Goal: Task Accomplishment & Management: Manage account settings

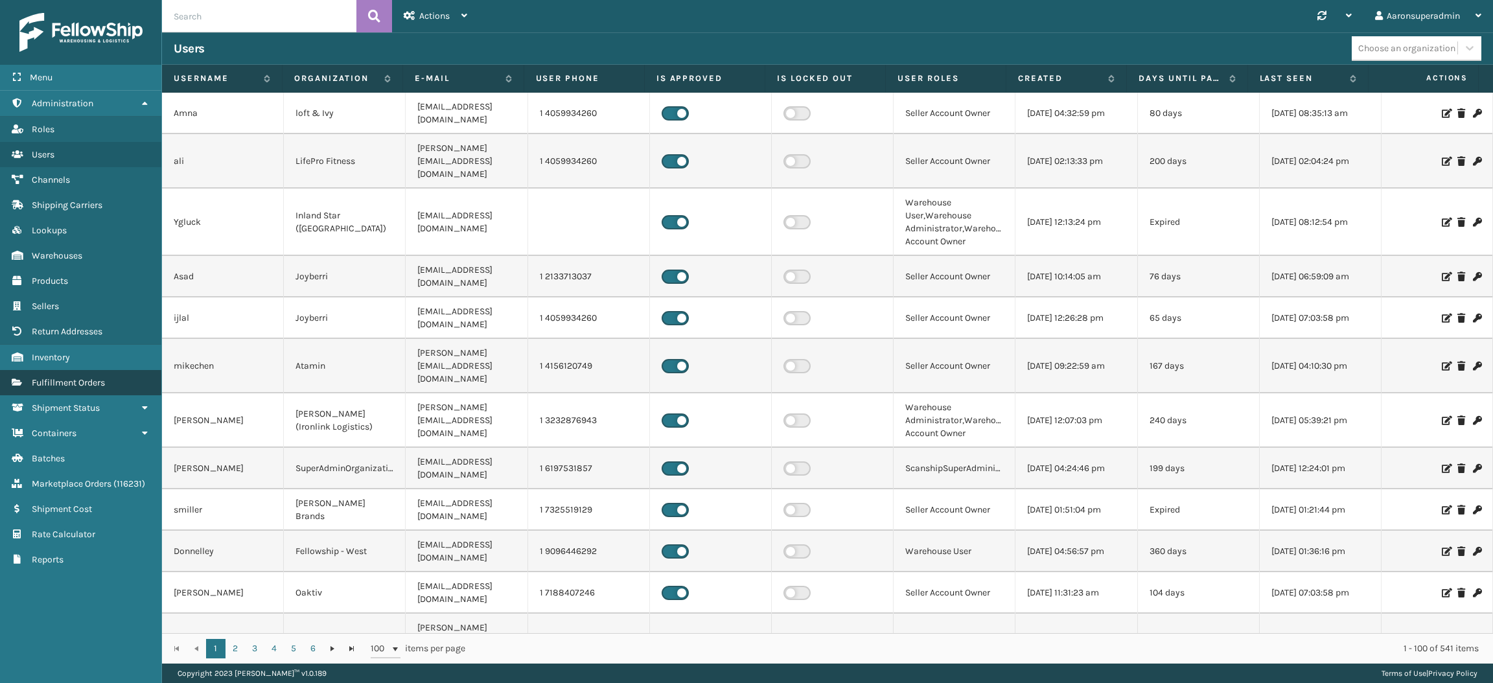
click at [71, 377] on span "Fulfillment Orders" at bounding box center [68, 382] width 73 height 11
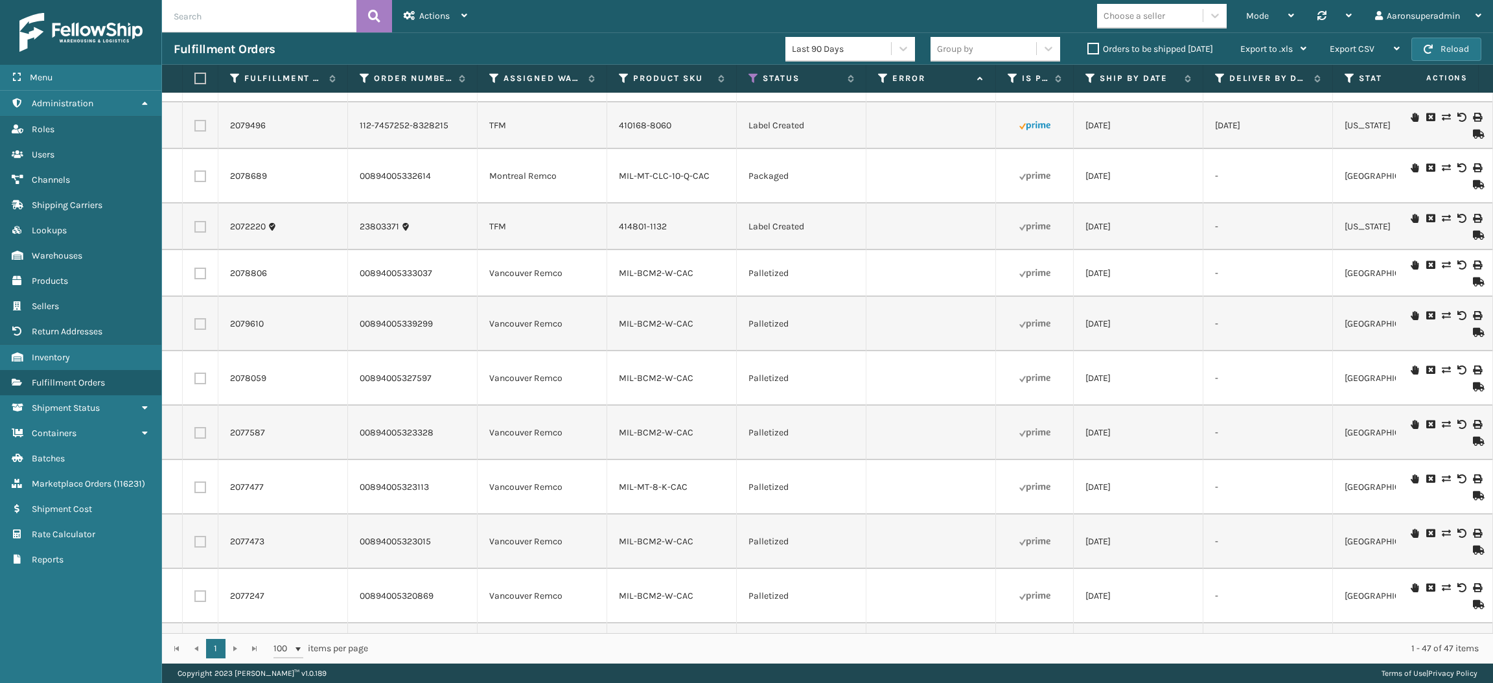
scroll to position [326, 0]
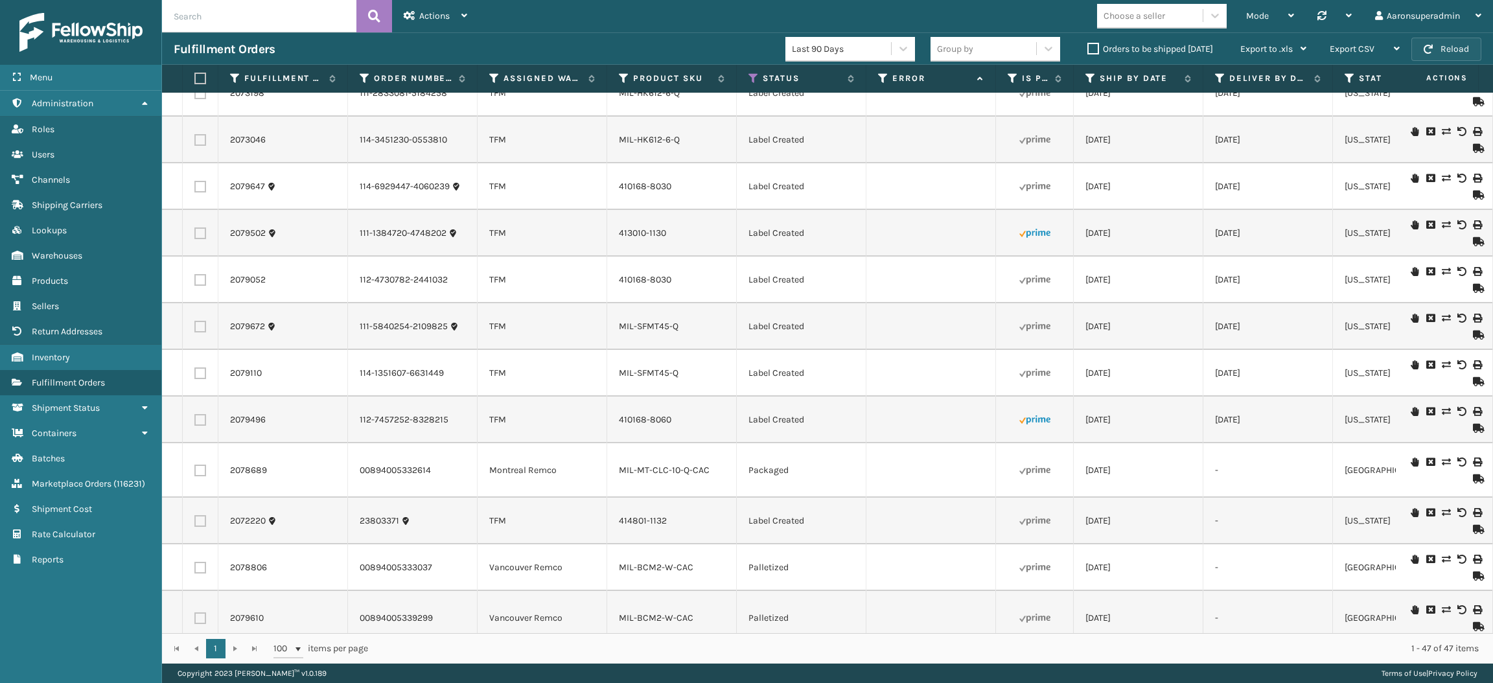
click at [1429, 47] on span "button" at bounding box center [1428, 49] width 9 height 9
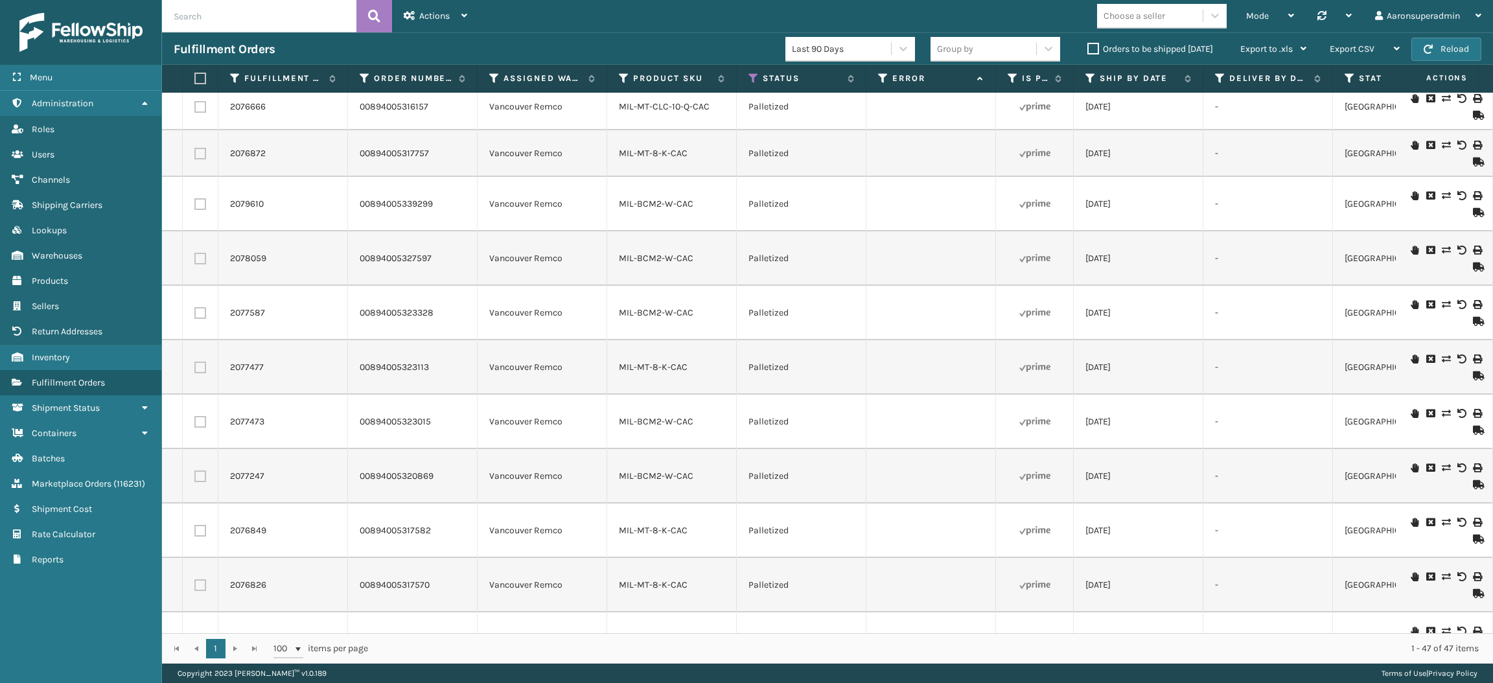
scroll to position [0, 0]
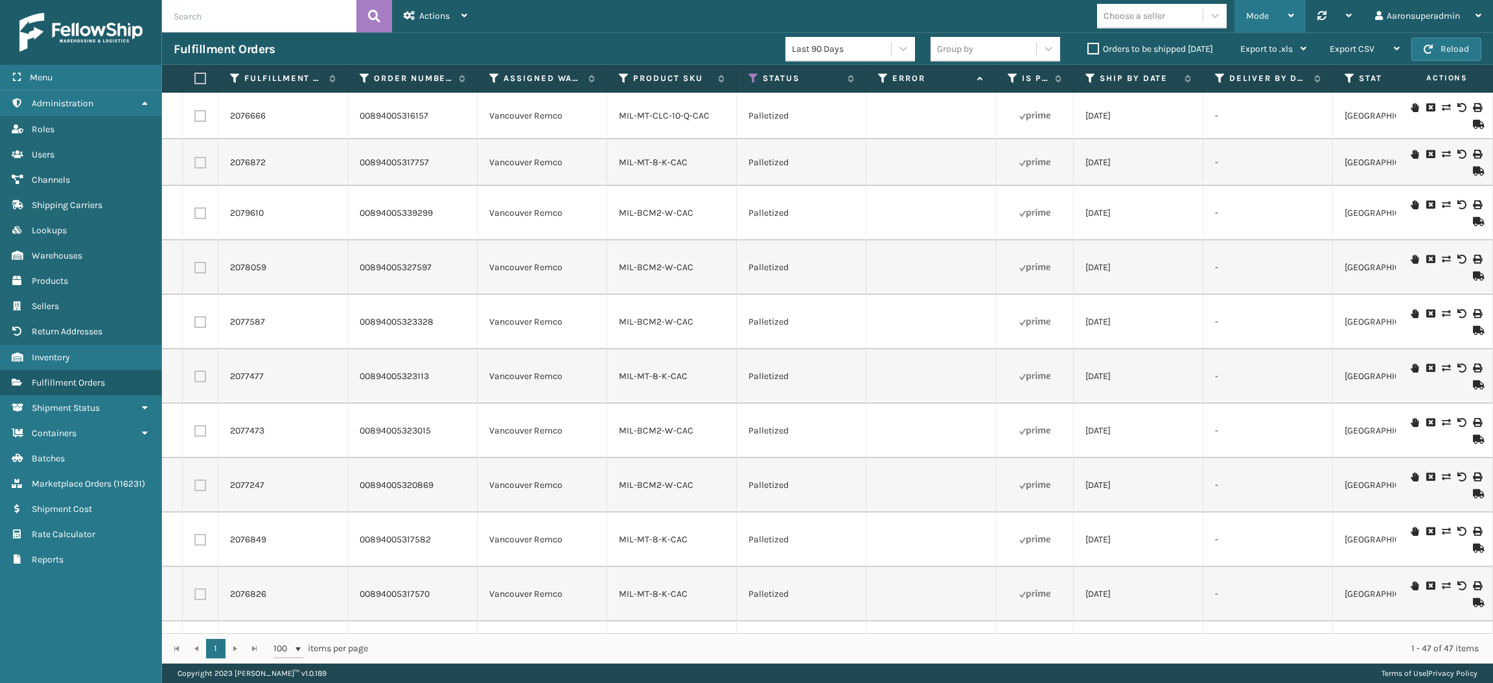
click at [1243, 19] on div "Mode Regular Mode Picking Mode Labeling Mode Palletizing Mode Exit Scan Mode" at bounding box center [1270, 16] width 71 height 32
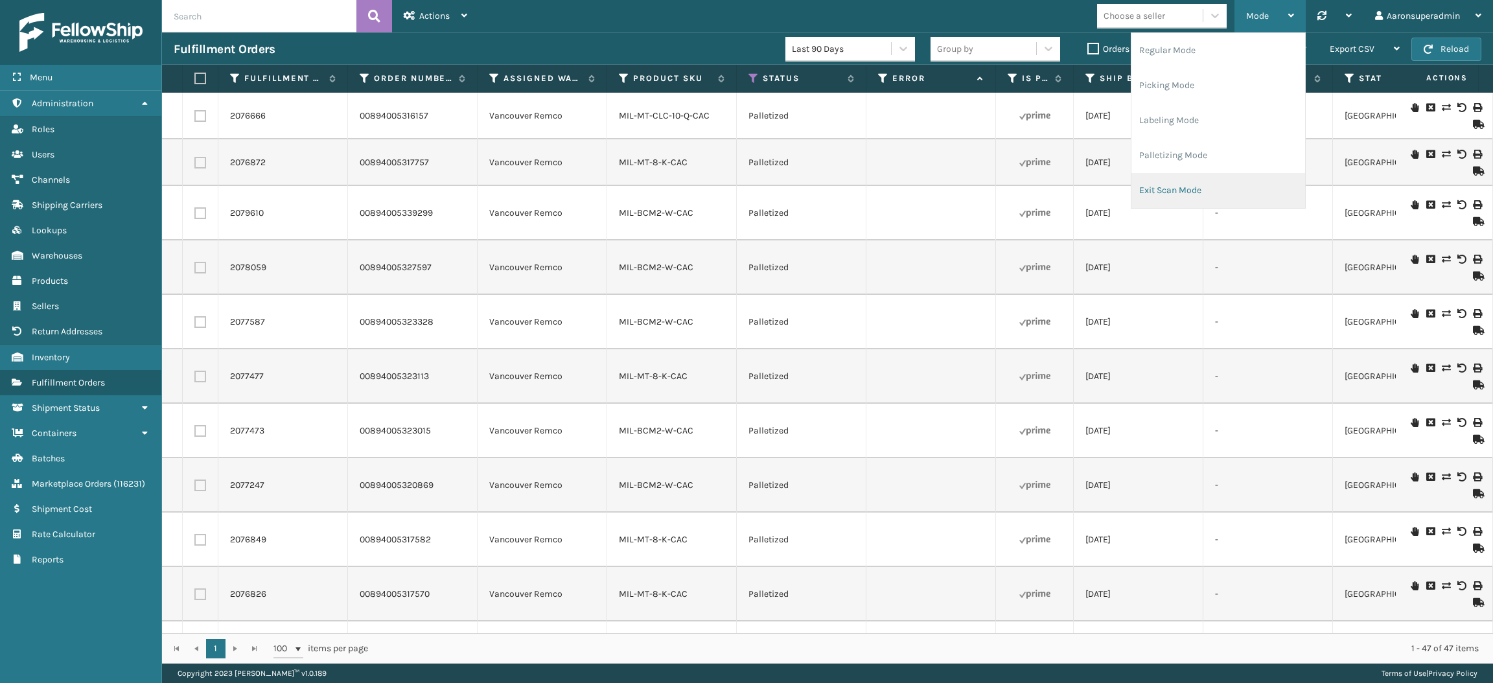
click at [1180, 200] on li "Exit Scan Mode" at bounding box center [1219, 190] width 174 height 35
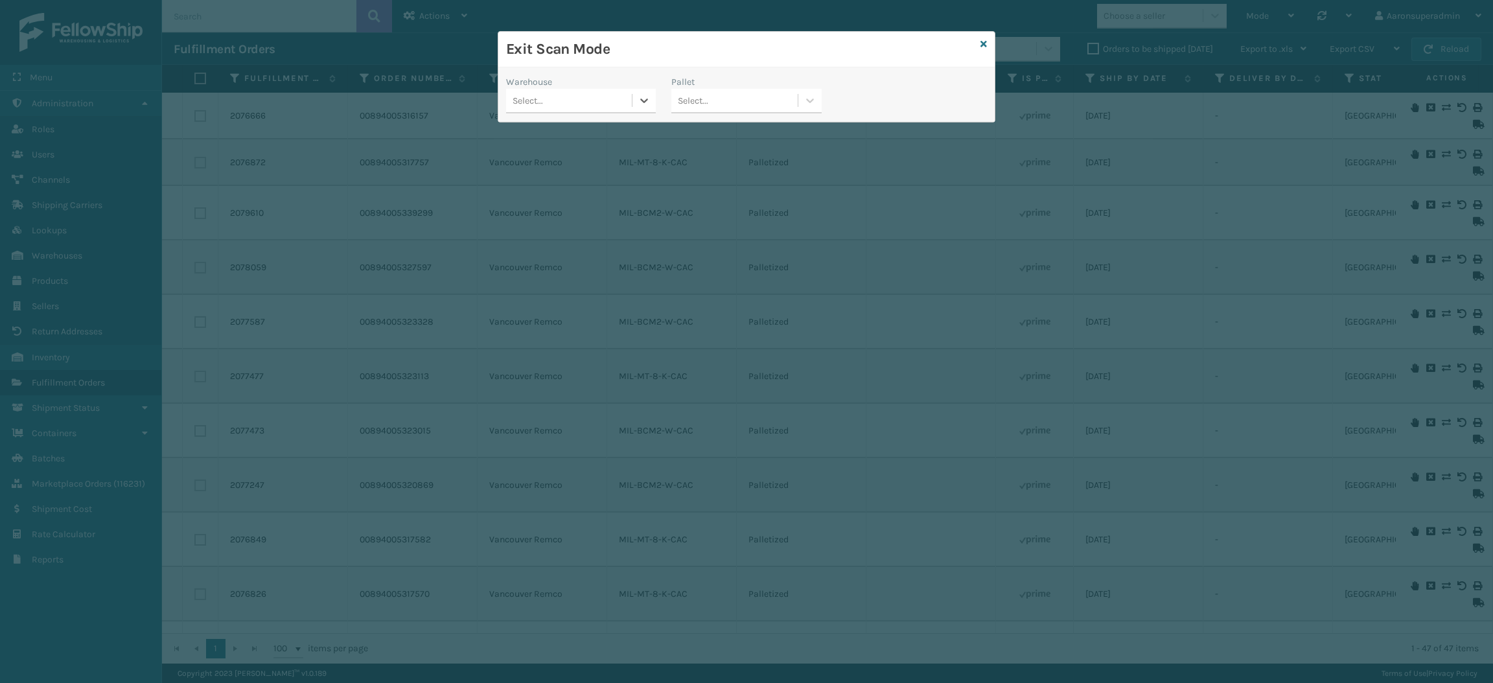
click at [546, 104] on div "Select..." at bounding box center [569, 100] width 126 height 21
type input "van"
click at [550, 138] on div "Vancouver Remco" at bounding box center [581, 133] width 150 height 24
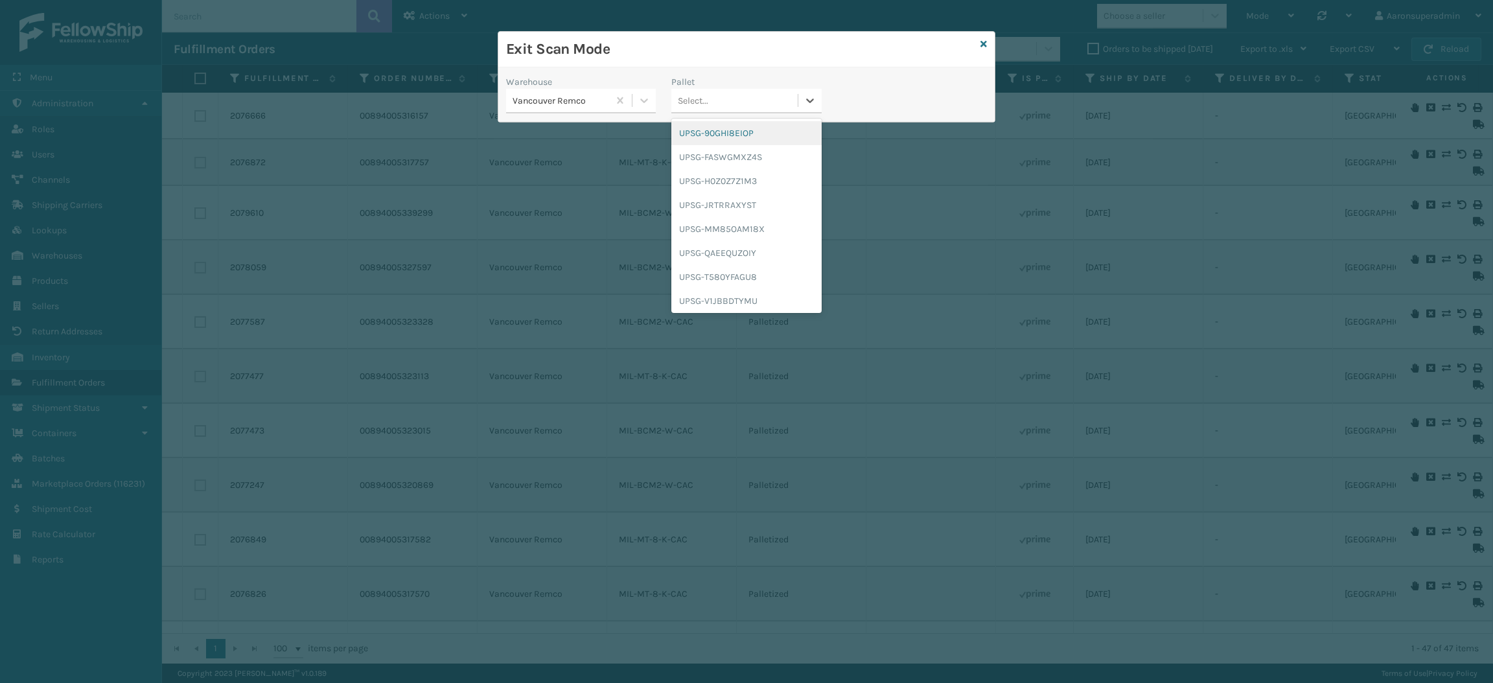
click at [716, 97] on div "Select..." at bounding box center [734, 100] width 126 height 21
click at [716, 134] on div "UPSG-90GHI8EIOP" at bounding box center [746, 133] width 150 height 24
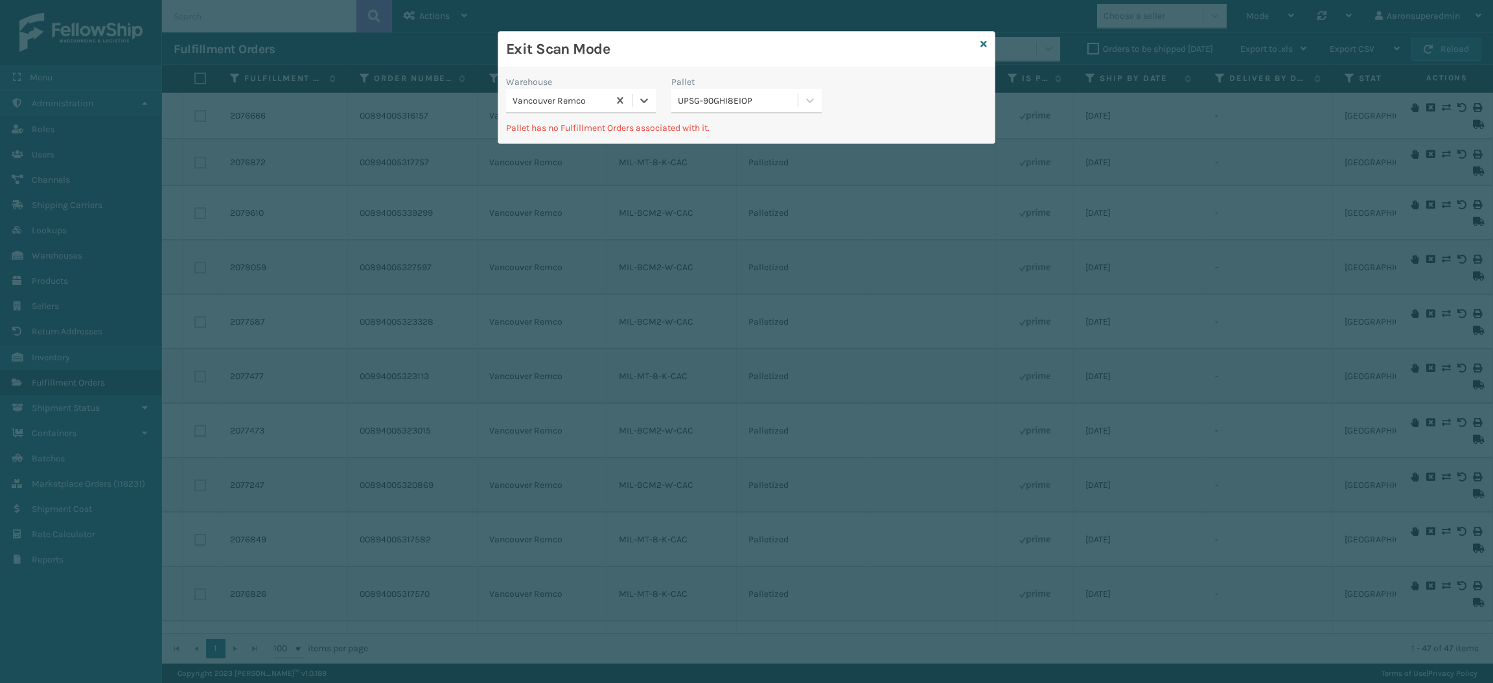
click at [714, 100] on div "UPSG-90GHI8EIOP" at bounding box center [738, 101] width 121 height 14
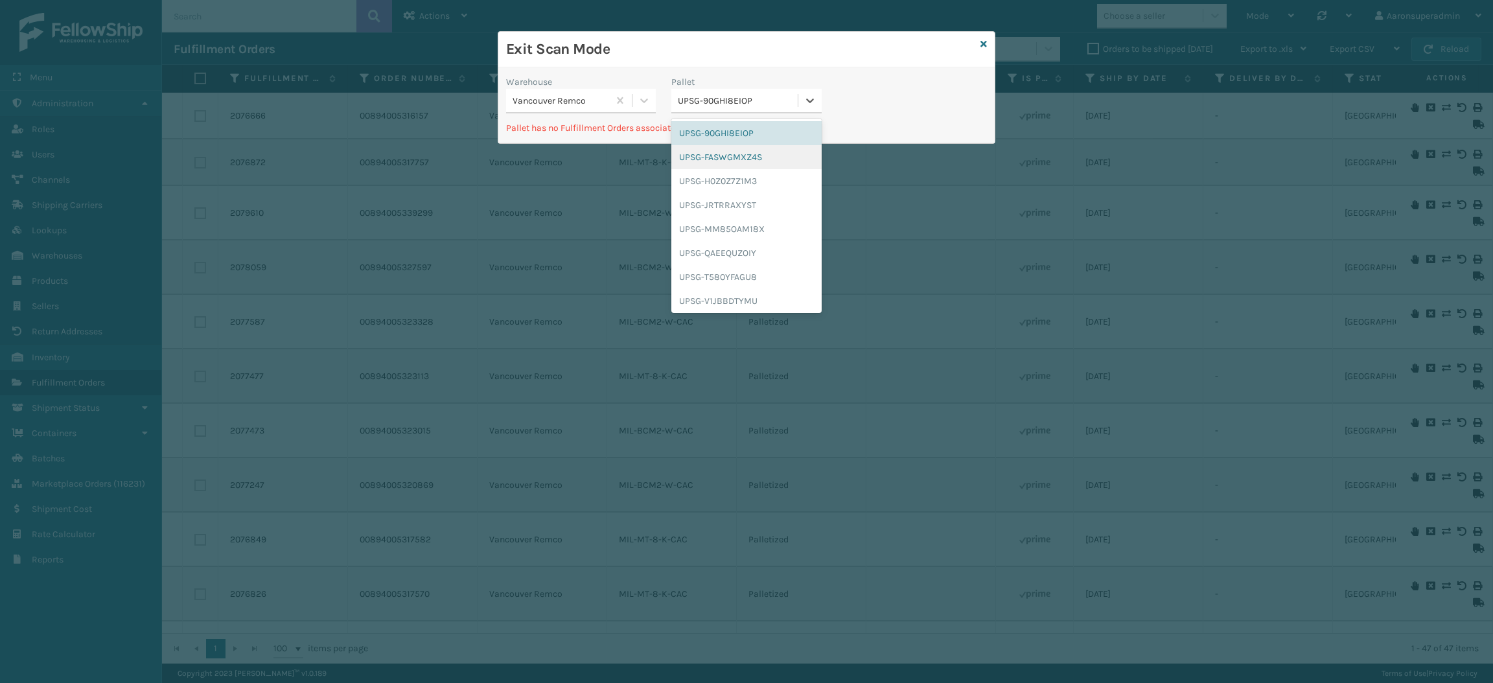
click at [708, 156] on div "UPSG-FASWGMXZ4S" at bounding box center [746, 157] width 150 height 24
click at [706, 106] on div "UPSG-FASWGMXZ4S" at bounding box center [738, 101] width 121 height 14
click at [706, 183] on div "UPSG-H0Z0Z7Z1M3" at bounding box center [746, 181] width 150 height 24
click at [699, 94] on div "UPSG-H0Z0Z7Z1M3" at bounding box center [738, 101] width 121 height 14
click at [695, 207] on div "UPSG-JRTRRAXYST" at bounding box center [746, 205] width 150 height 24
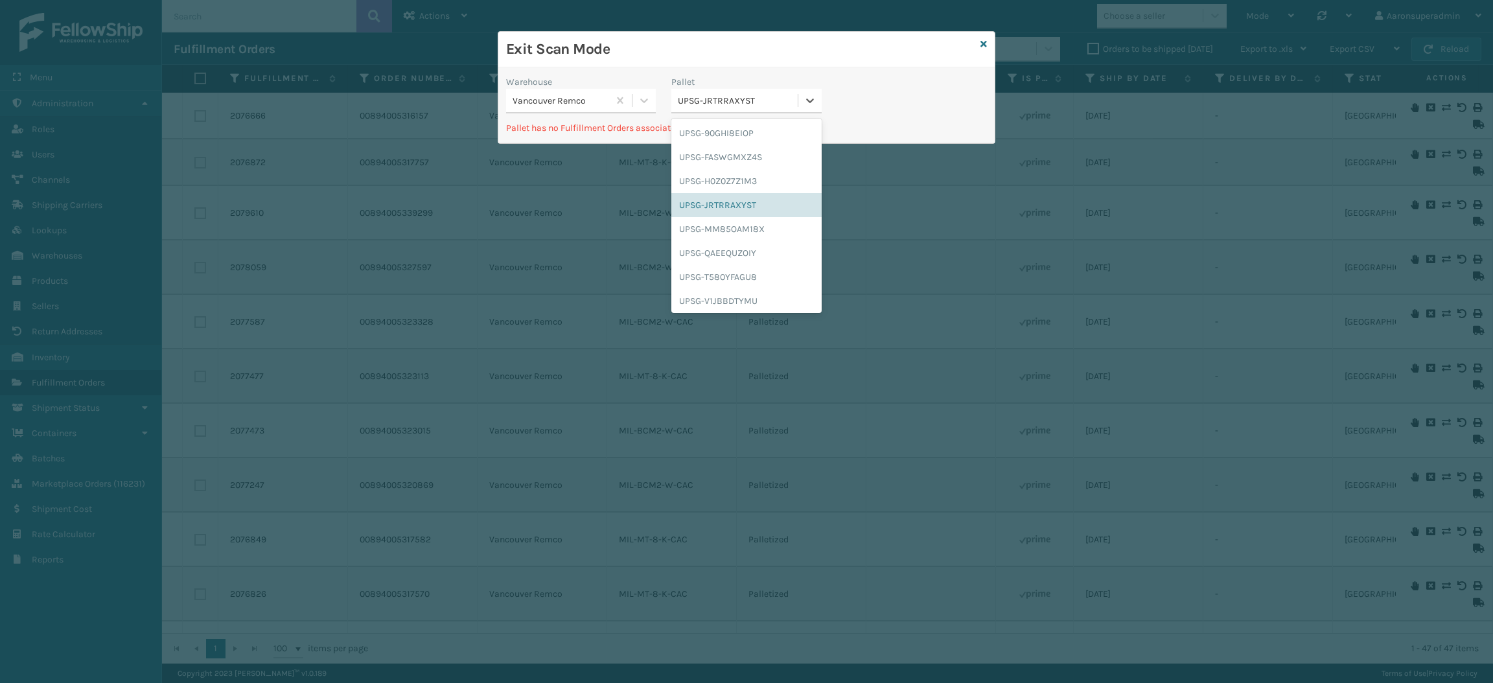
click at [703, 95] on div "UPSG-JRTRRAXYST" at bounding box center [738, 101] width 121 height 14
click at [694, 229] on div "UPSG-MM85OAM18X" at bounding box center [746, 229] width 150 height 24
click at [710, 104] on div "UPSG-MM85OAM18X" at bounding box center [738, 101] width 121 height 14
click at [691, 259] on div "UPSG-QAEEQUZOIY" at bounding box center [746, 253] width 150 height 24
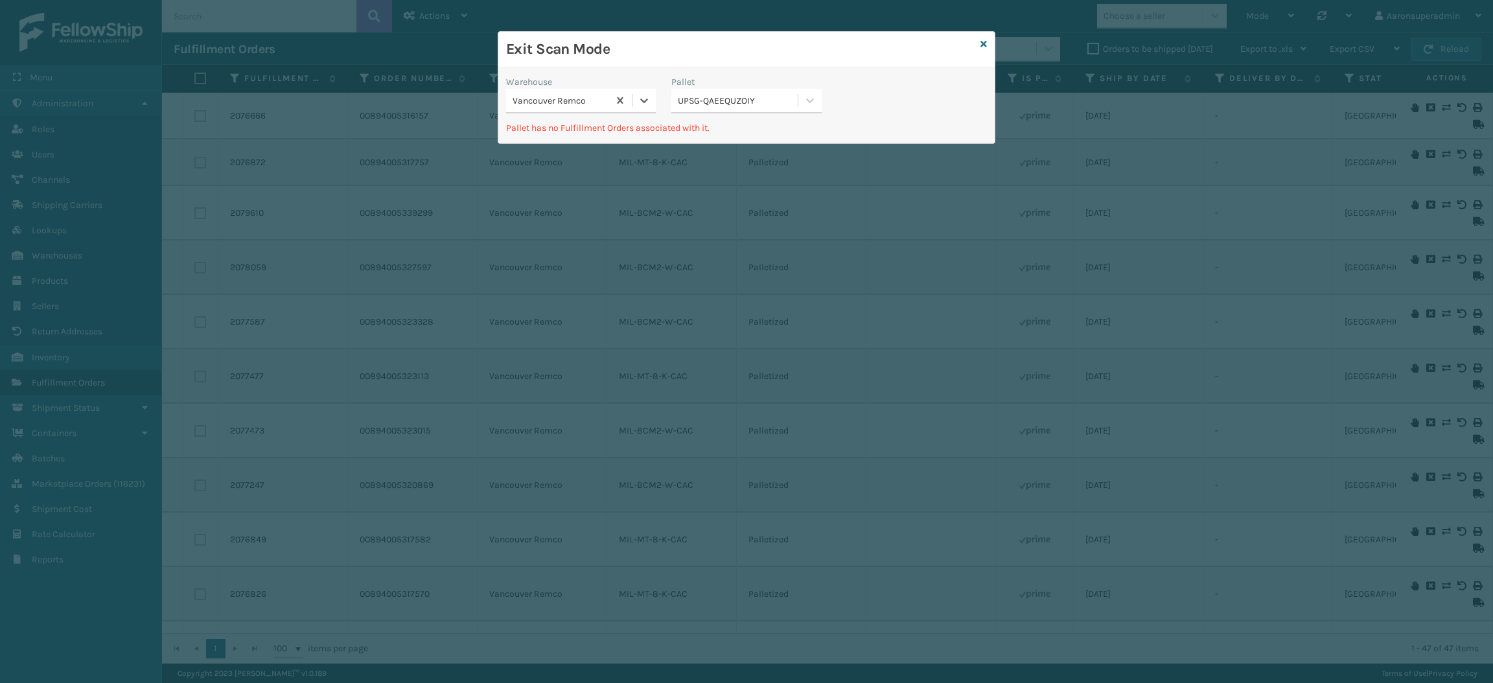
click at [714, 102] on div "UPSG-QAEEQUZOIY" at bounding box center [738, 101] width 121 height 14
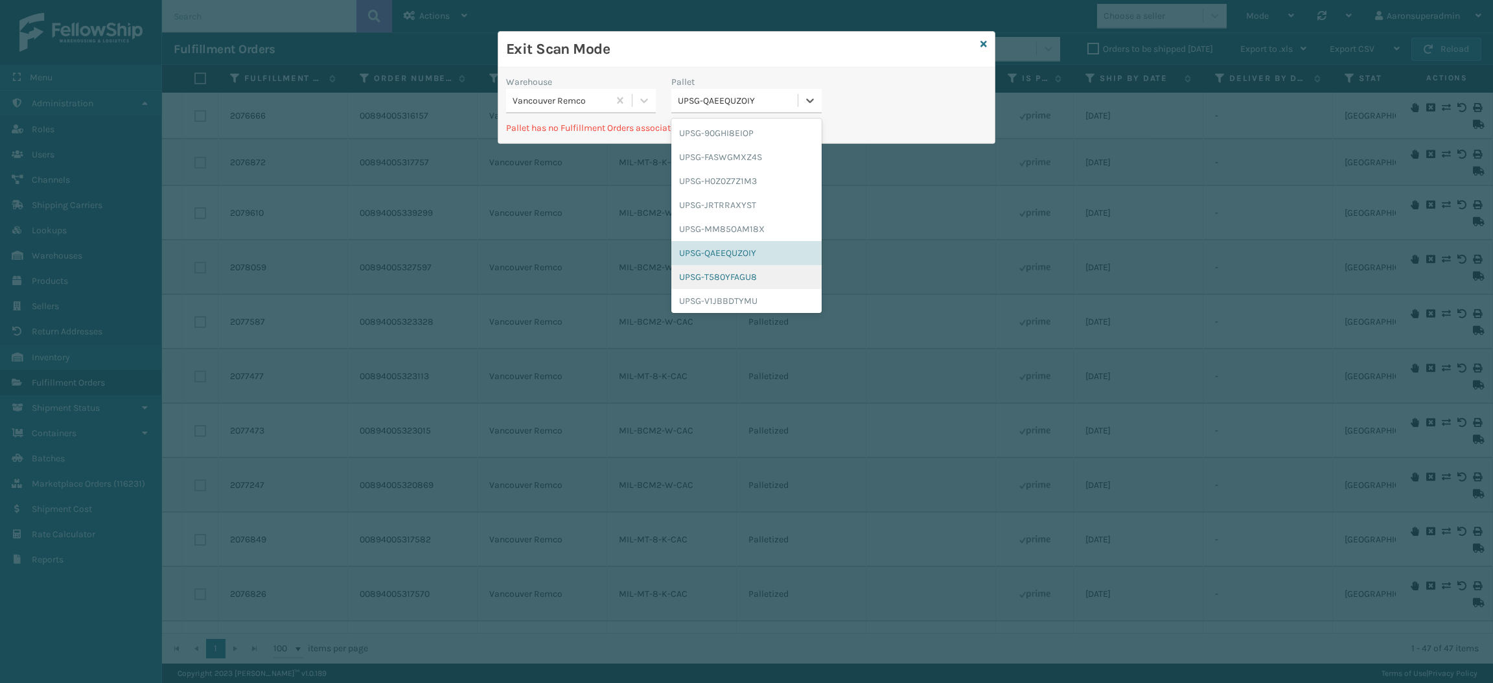
click at [705, 283] on div "UPSG-T580YFAGU8" at bounding box center [746, 277] width 150 height 24
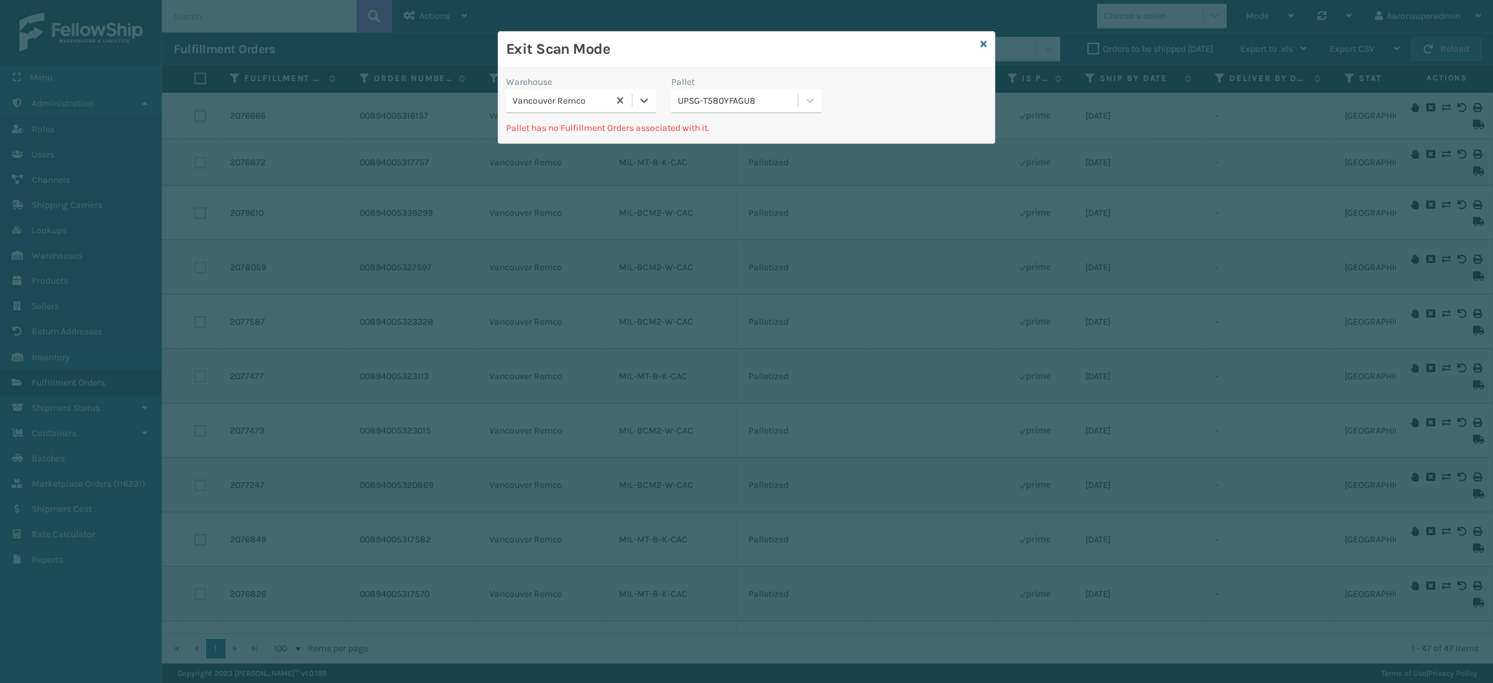
click at [728, 95] on div "UPSG-T580YFAGU8" at bounding box center [738, 101] width 121 height 14
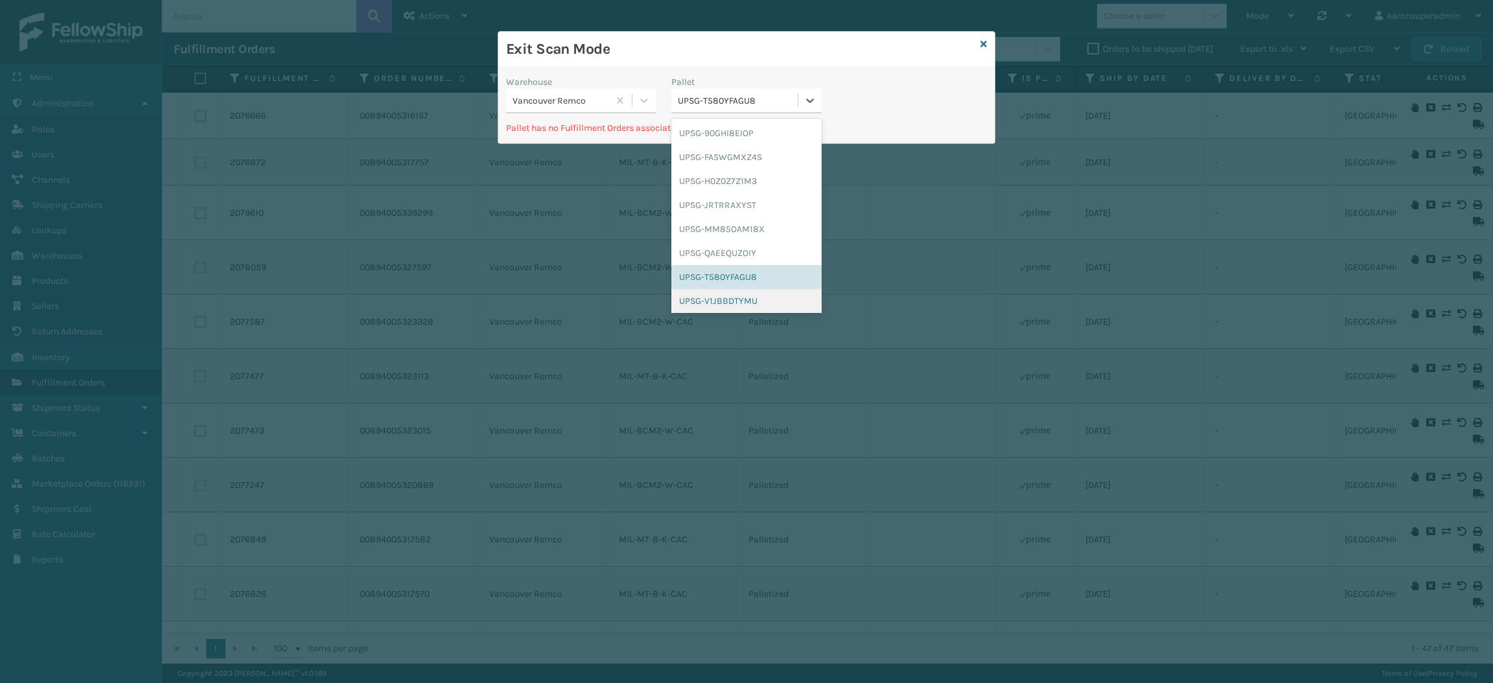
click at [701, 301] on div "UPSG-V1JBBDTYMU" at bounding box center [746, 301] width 150 height 24
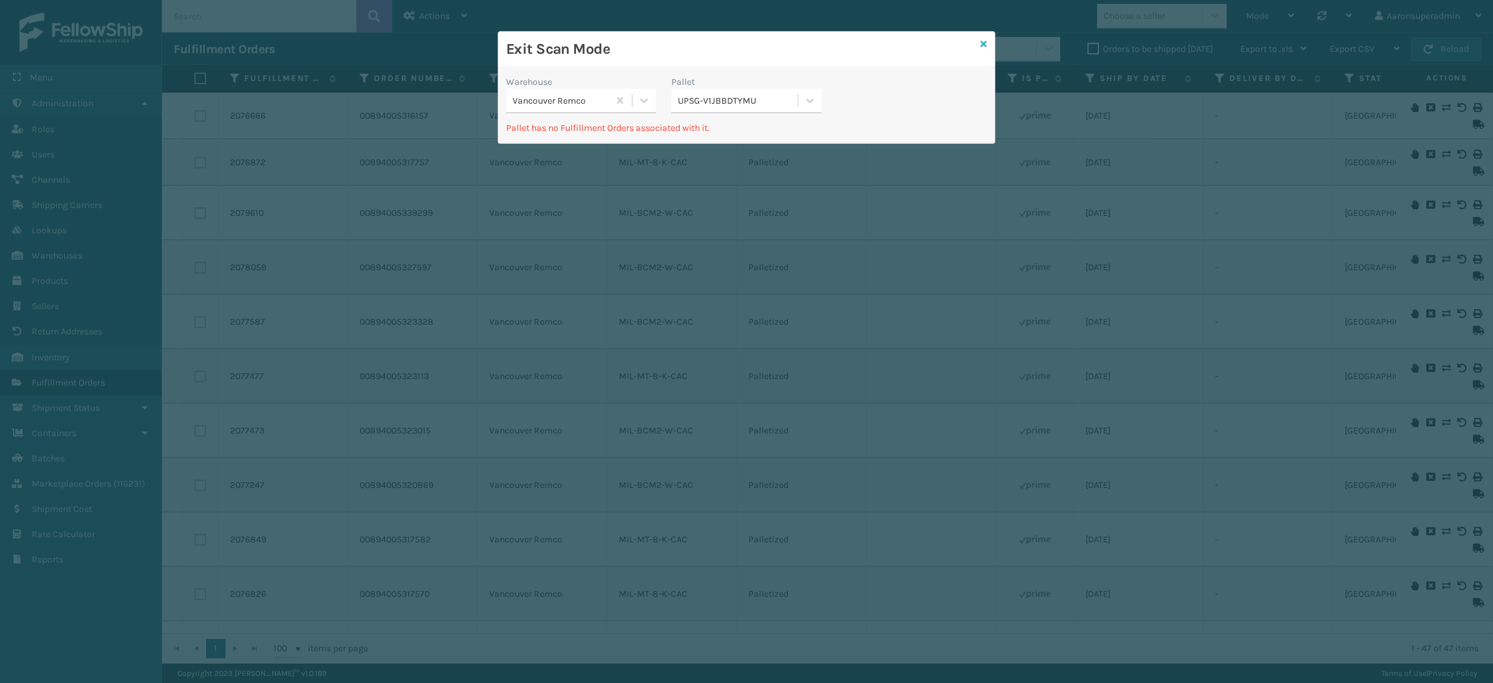
click at [981, 47] on icon at bounding box center [984, 44] width 6 height 9
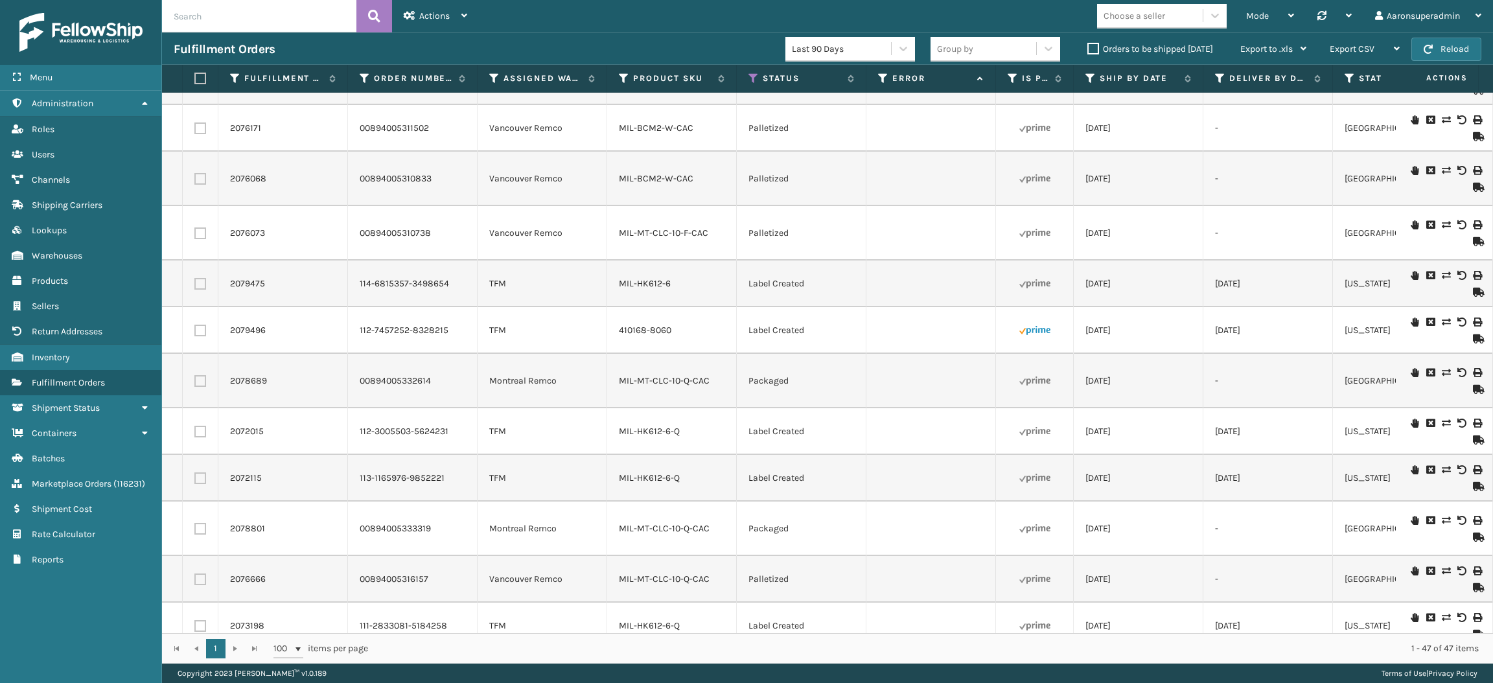
scroll to position [1760, 0]
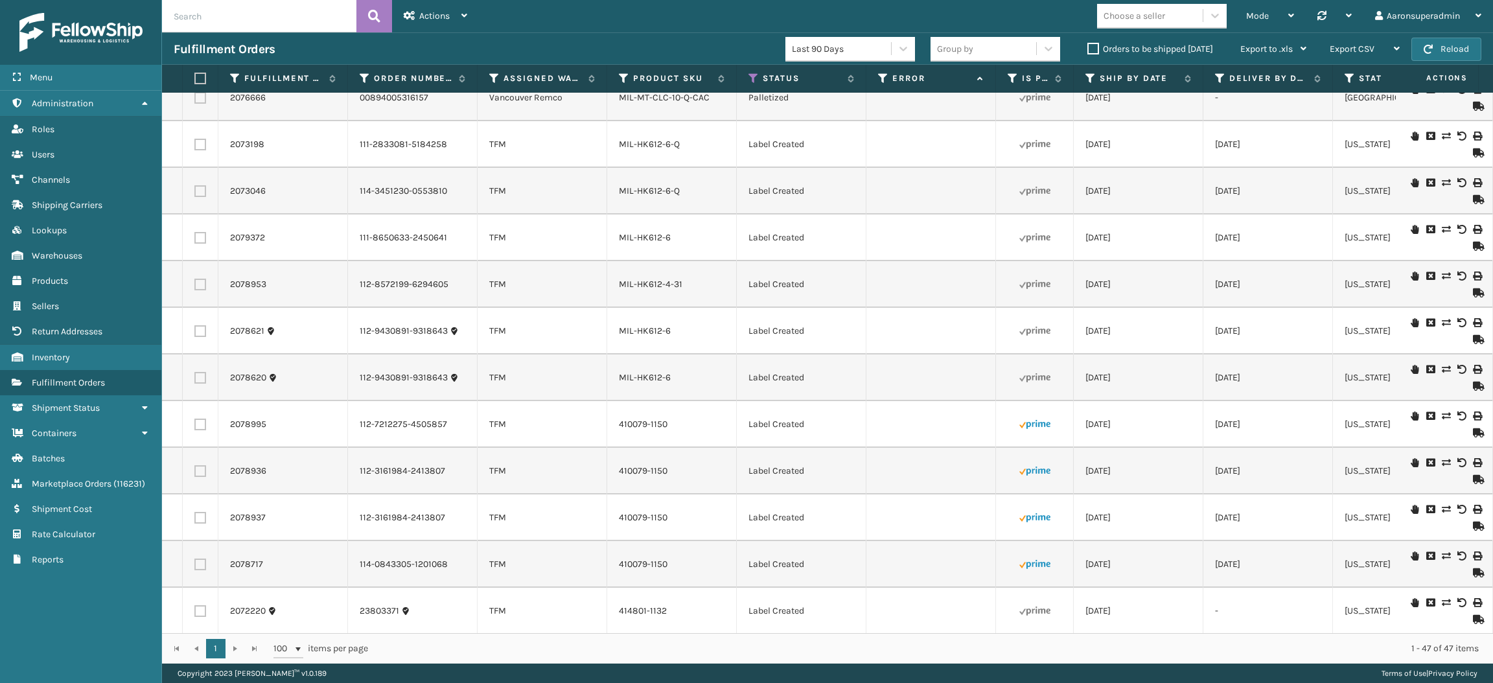
click at [202, 73] on label at bounding box center [198, 79] width 8 height 12
click at [195, 75] on input "checkbox" at bounding box center [194, 79] width 1 height 8
checkbox input "true"
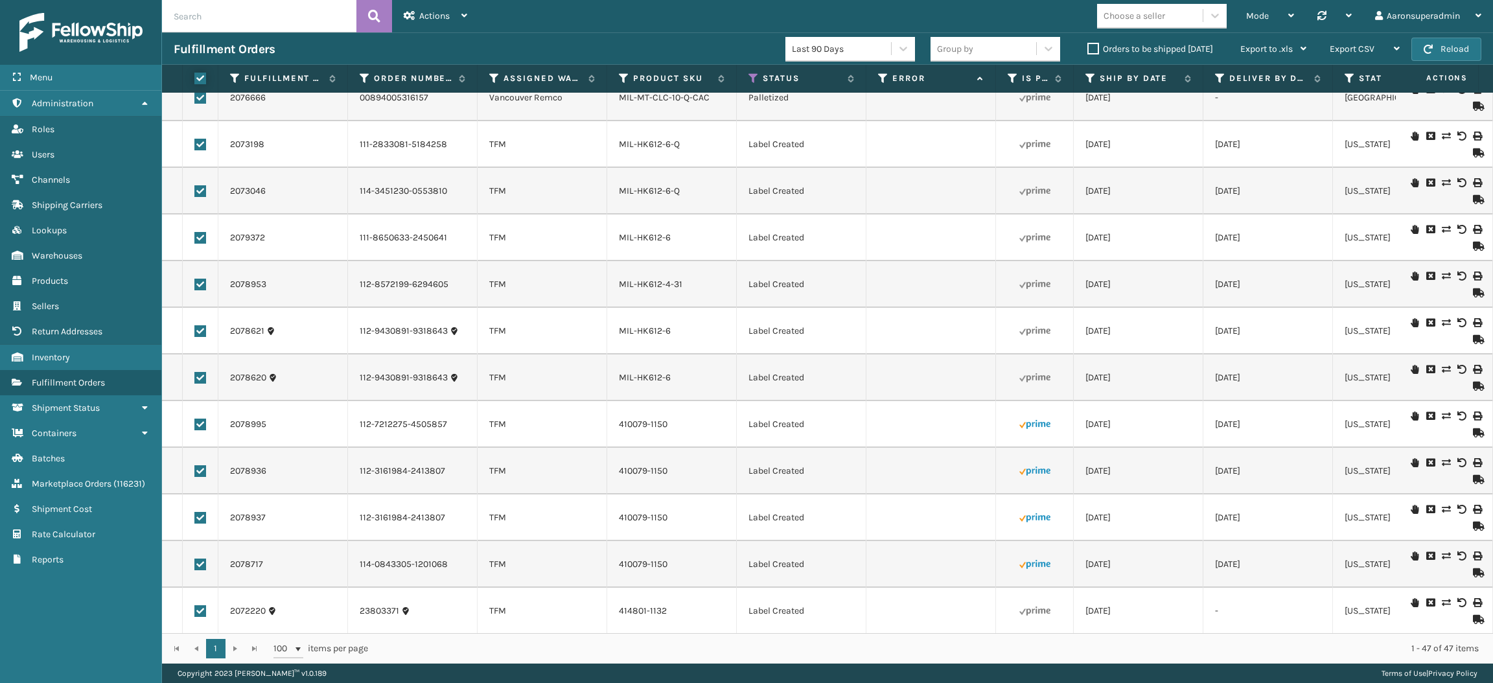
checkbox input "true"
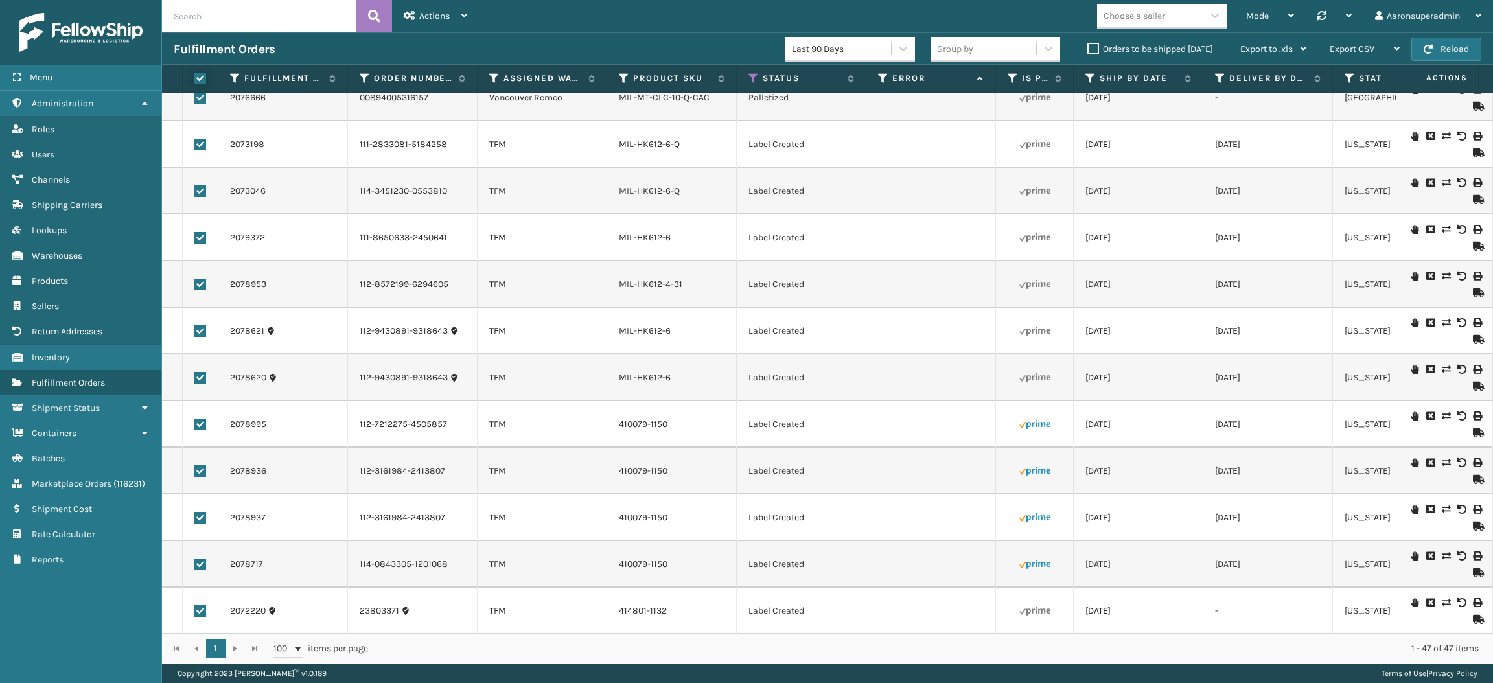
checkbox input "true"
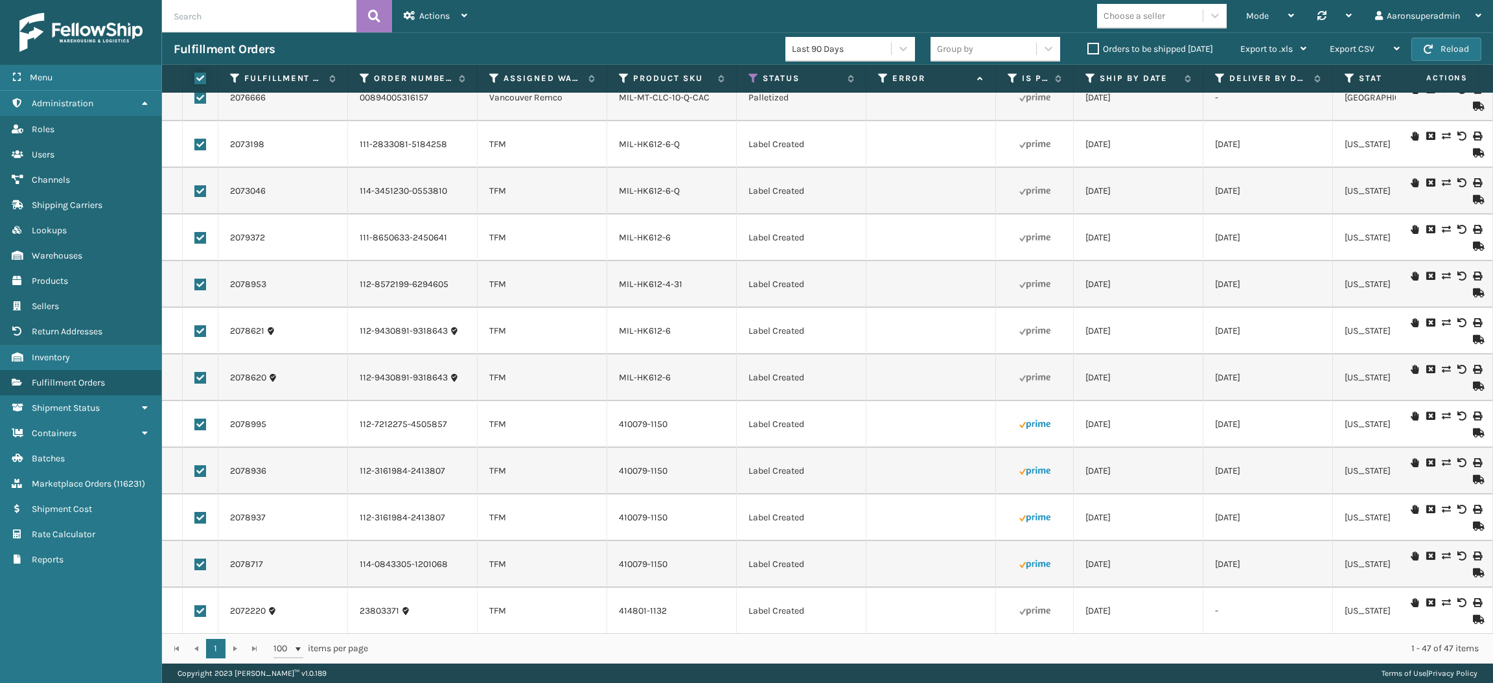
checkbox input "true"
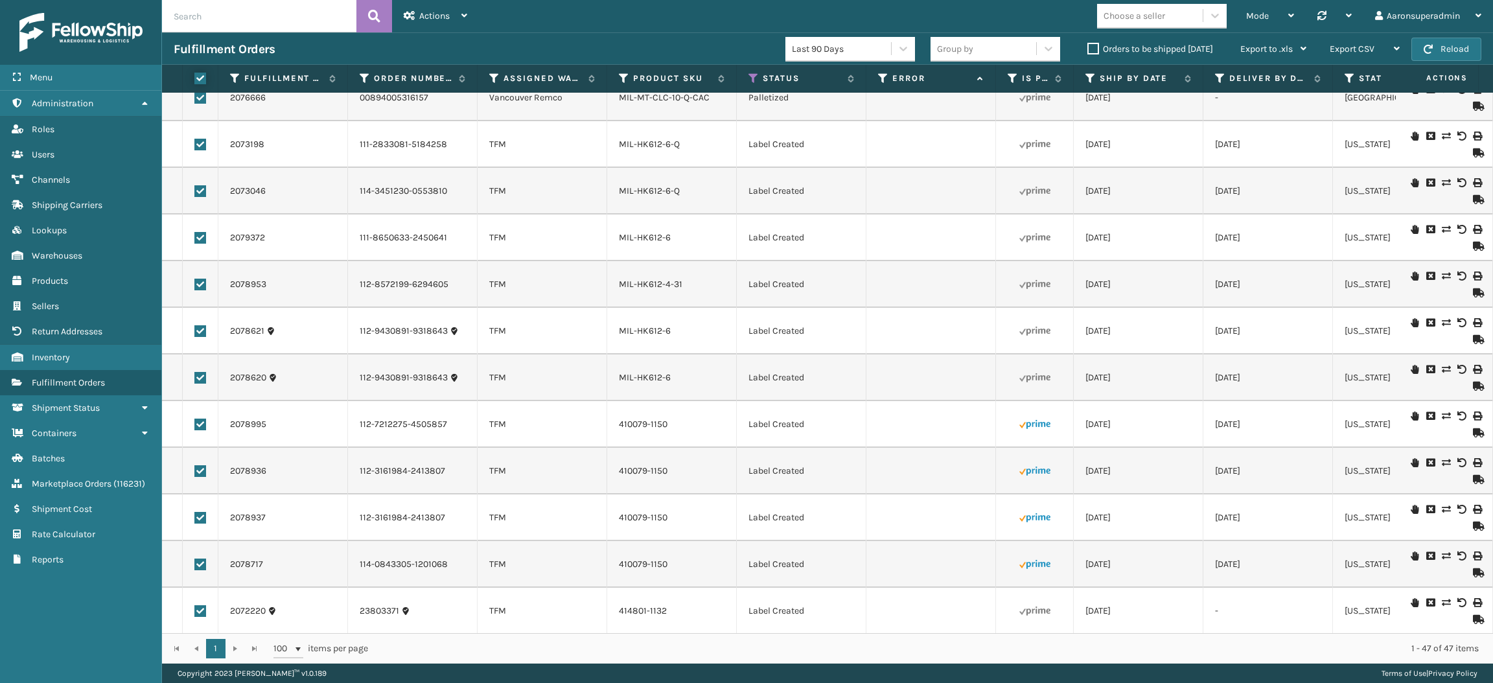
checkbox input "true"
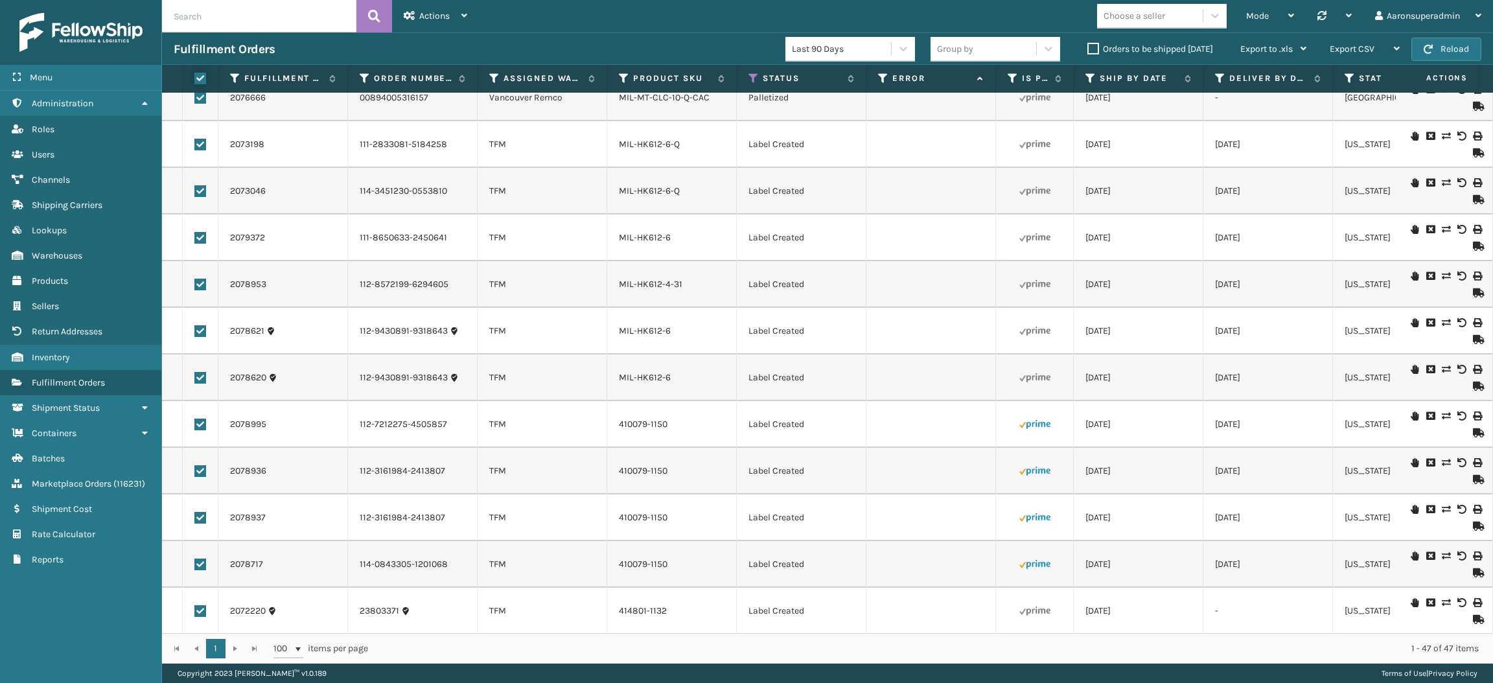
checkbox input "true"
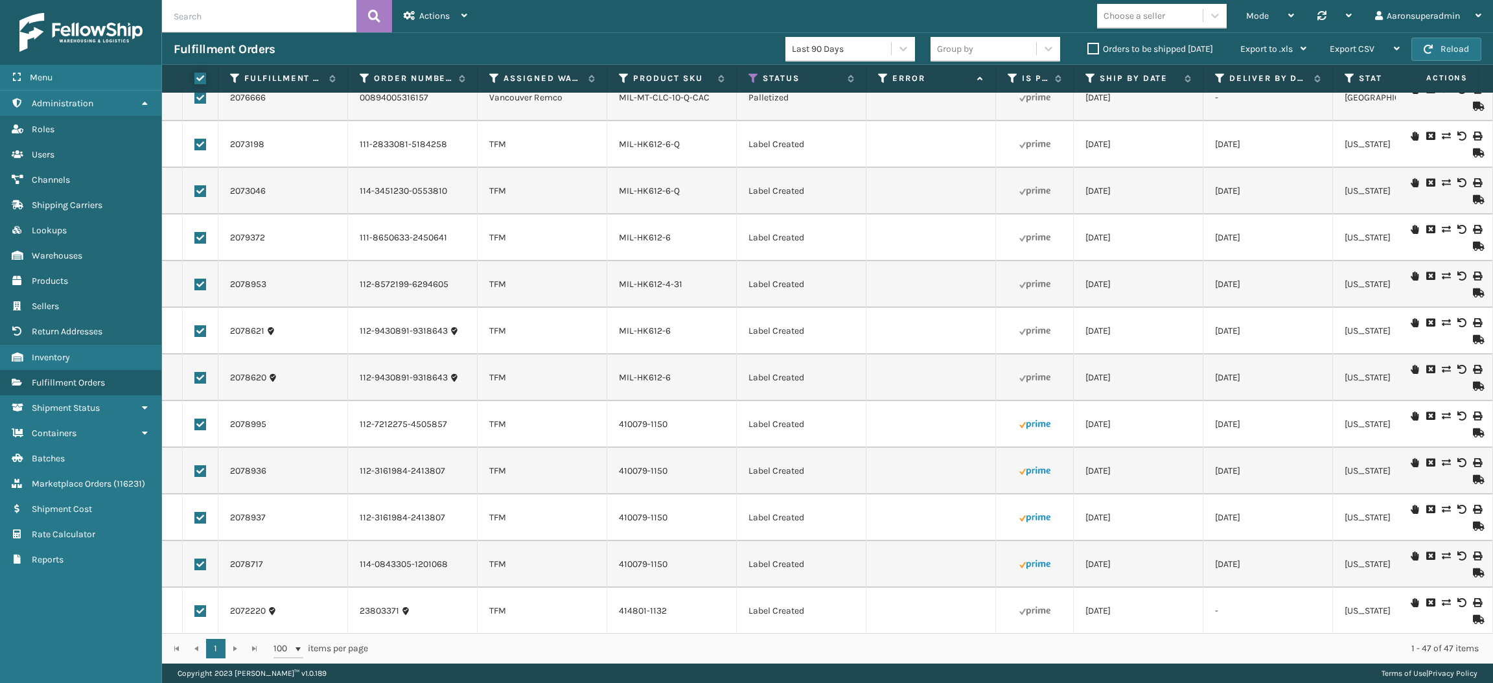
checkbox input "true"
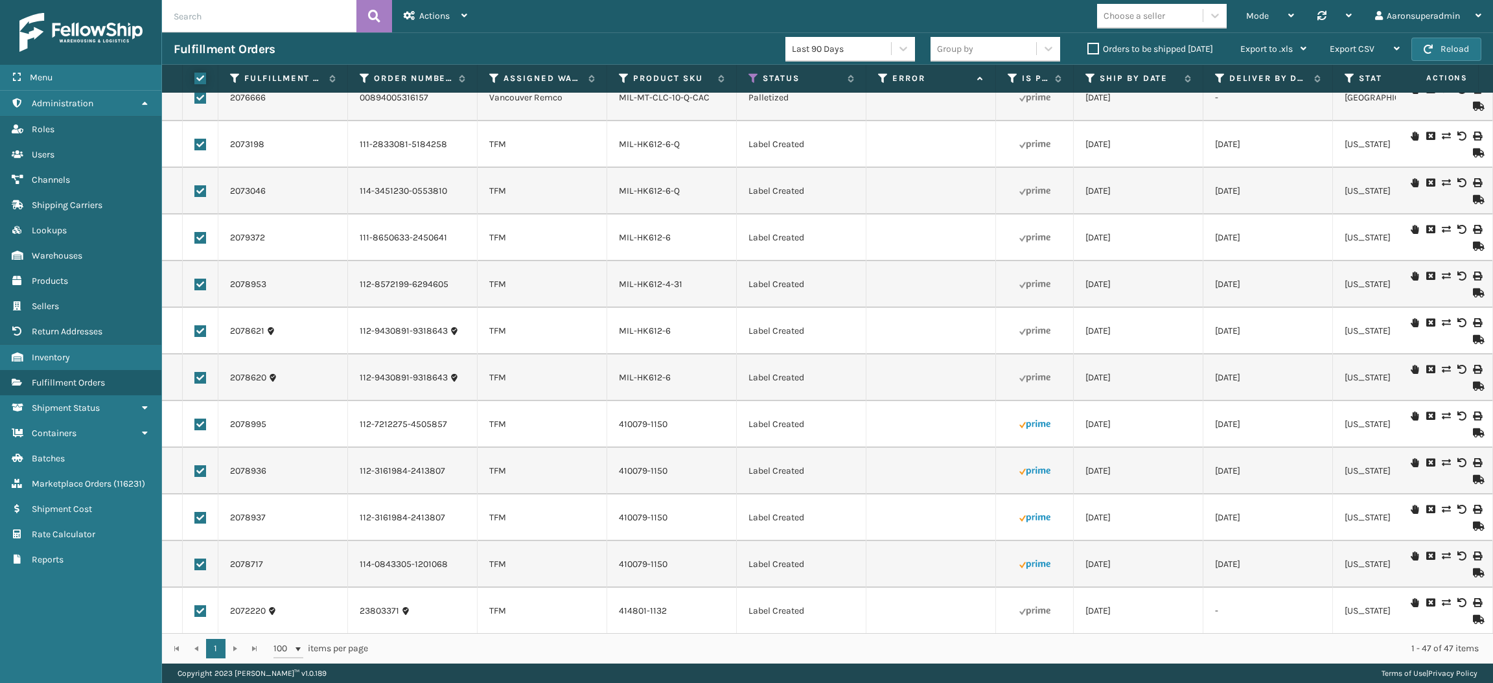
checkbox input "true"
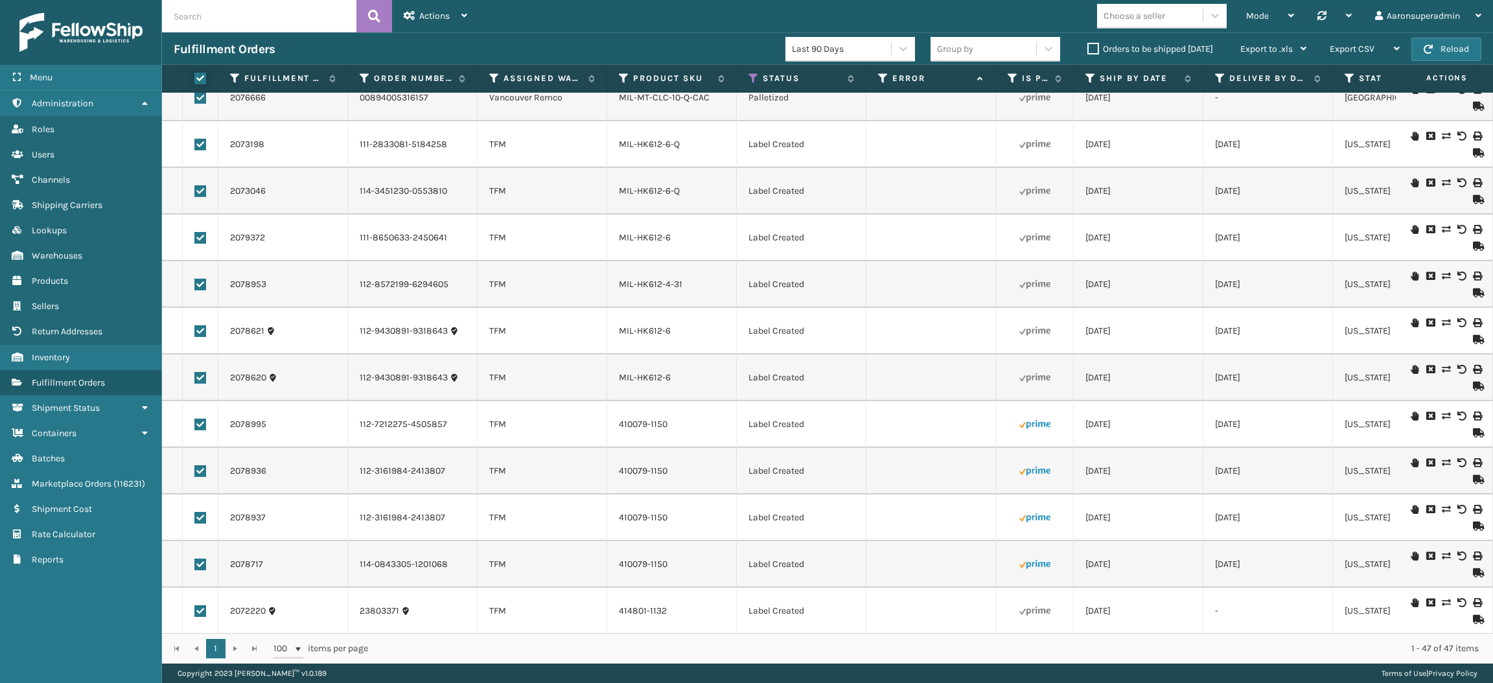
checkbox input "true"
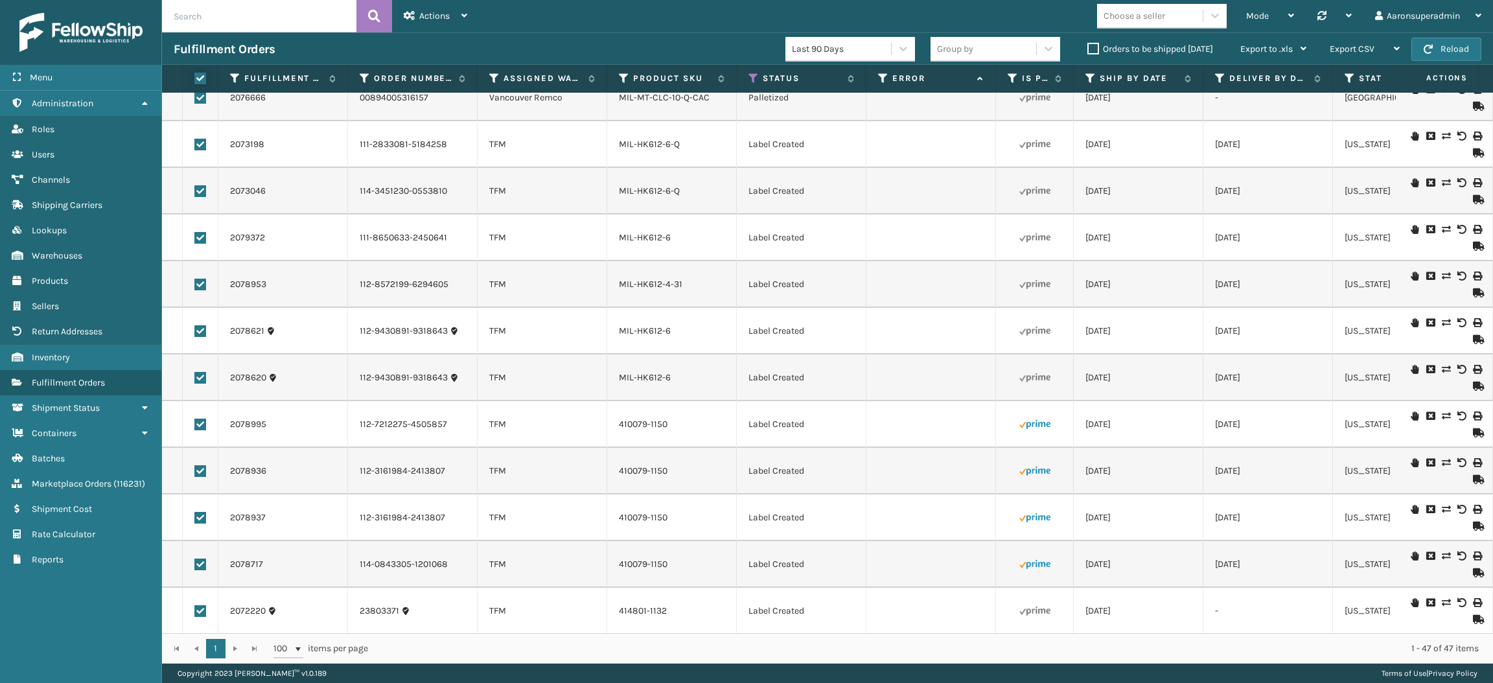
checkbox input "true"
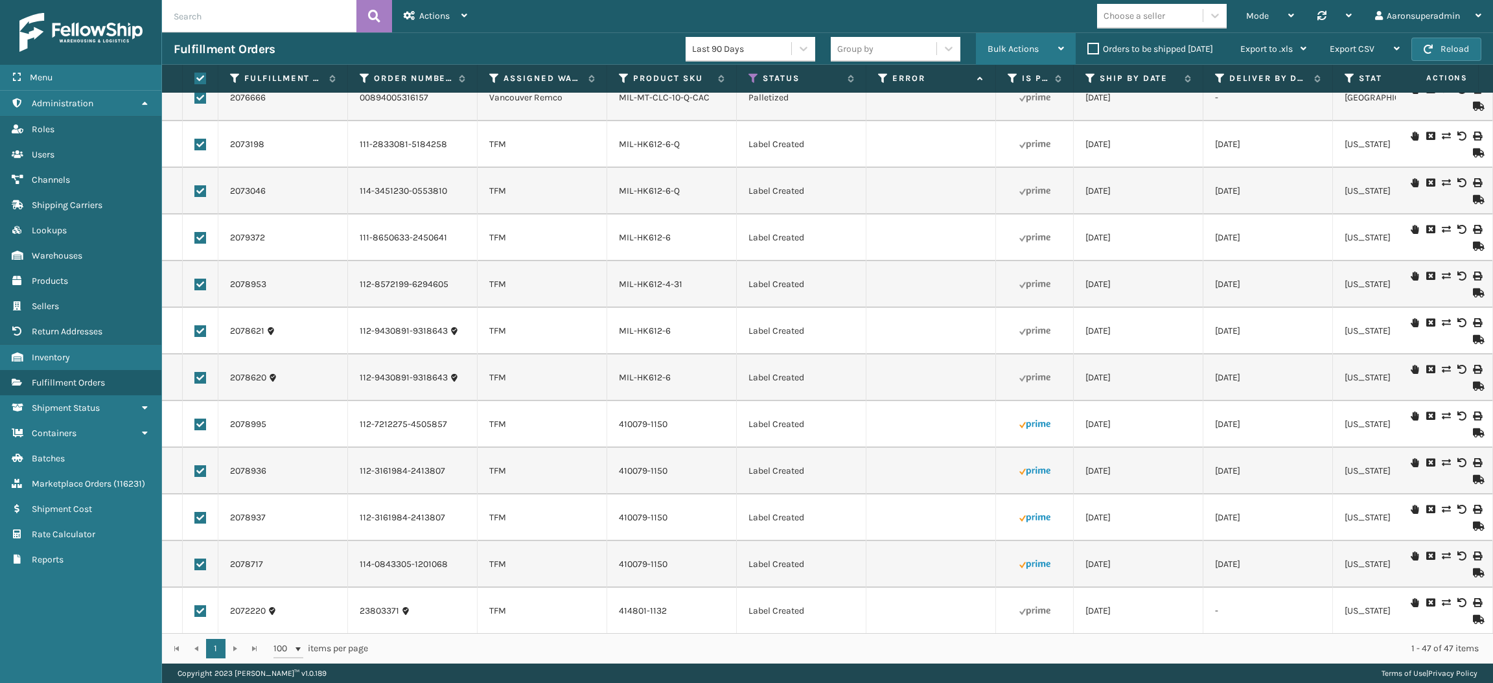
click at [999, 42] on div "Bulk Actions" at bounding box center [1026, 49] width 76 height 32
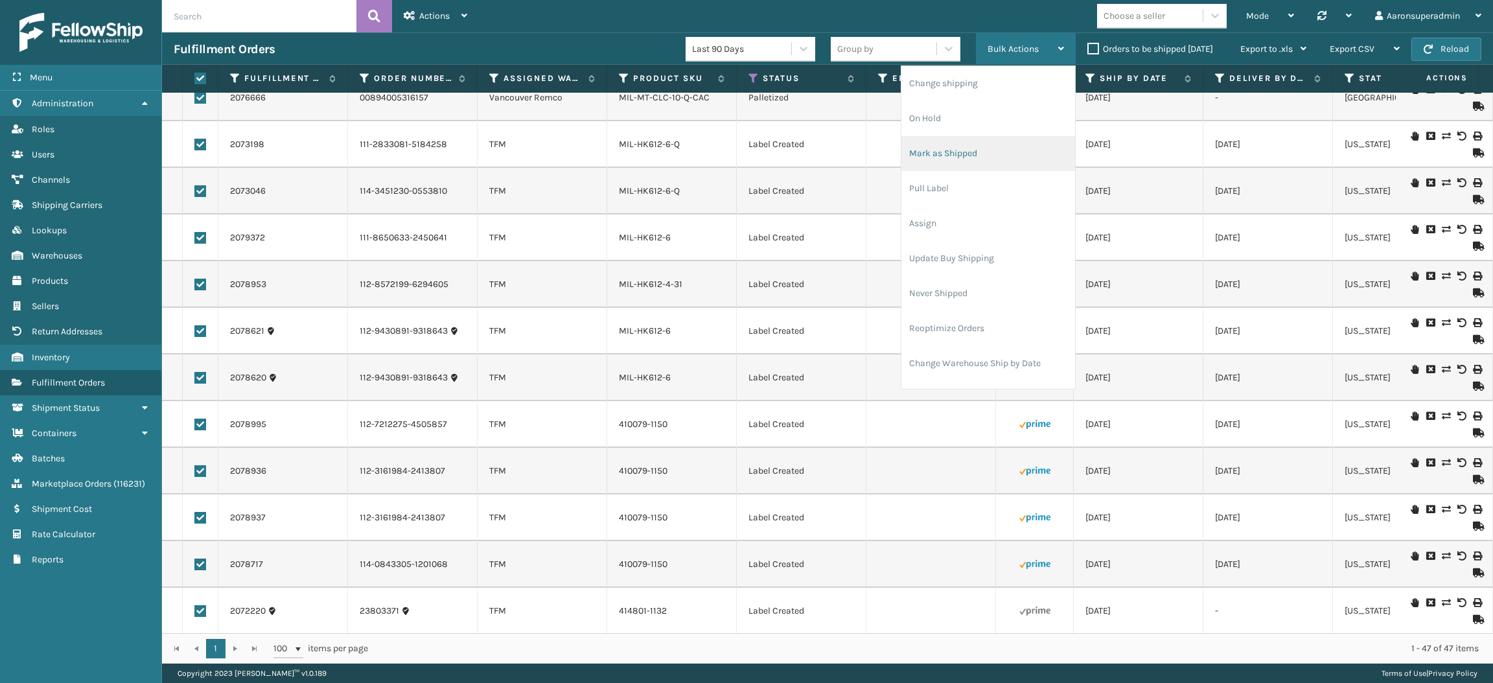
click at [946, 161] on li "Mark as Shipped" at bounding box center [989, 153] width 174 height 35
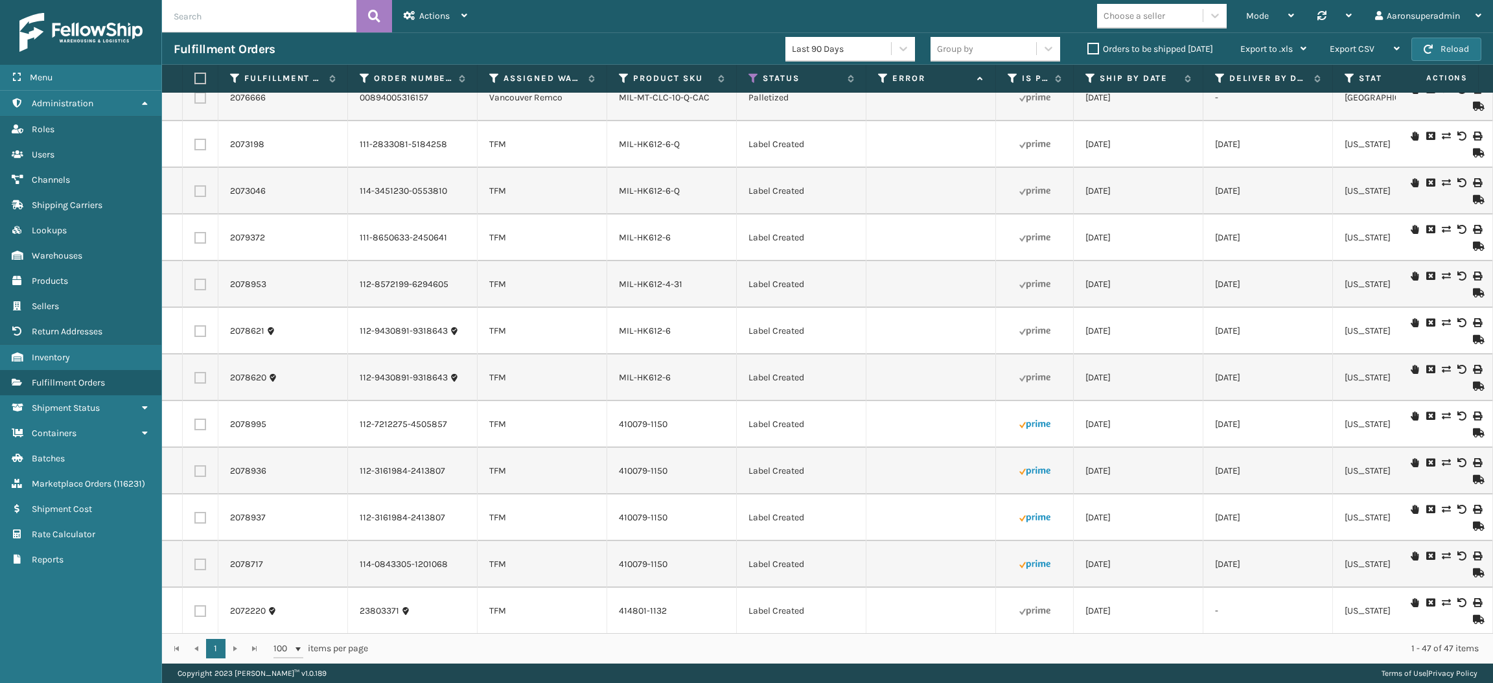
checkbox input "false"
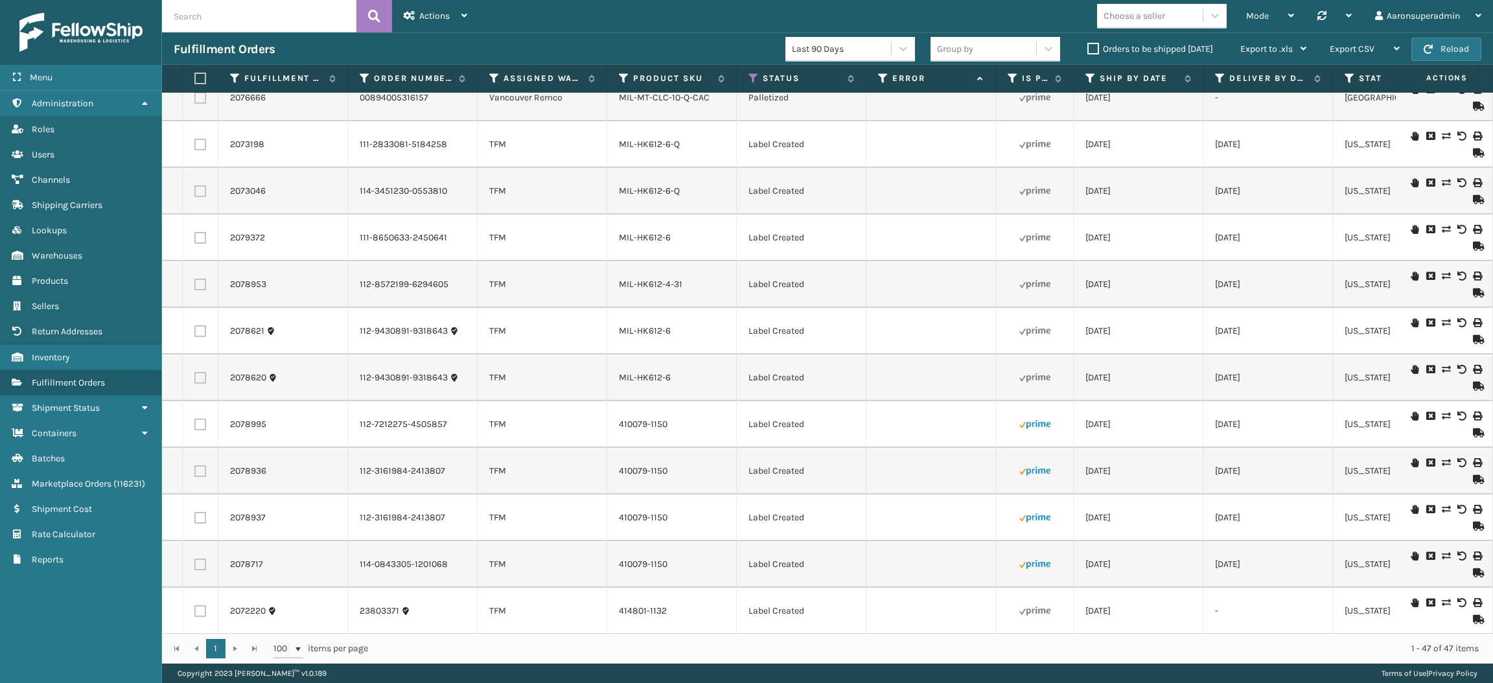
checkbox input "false"
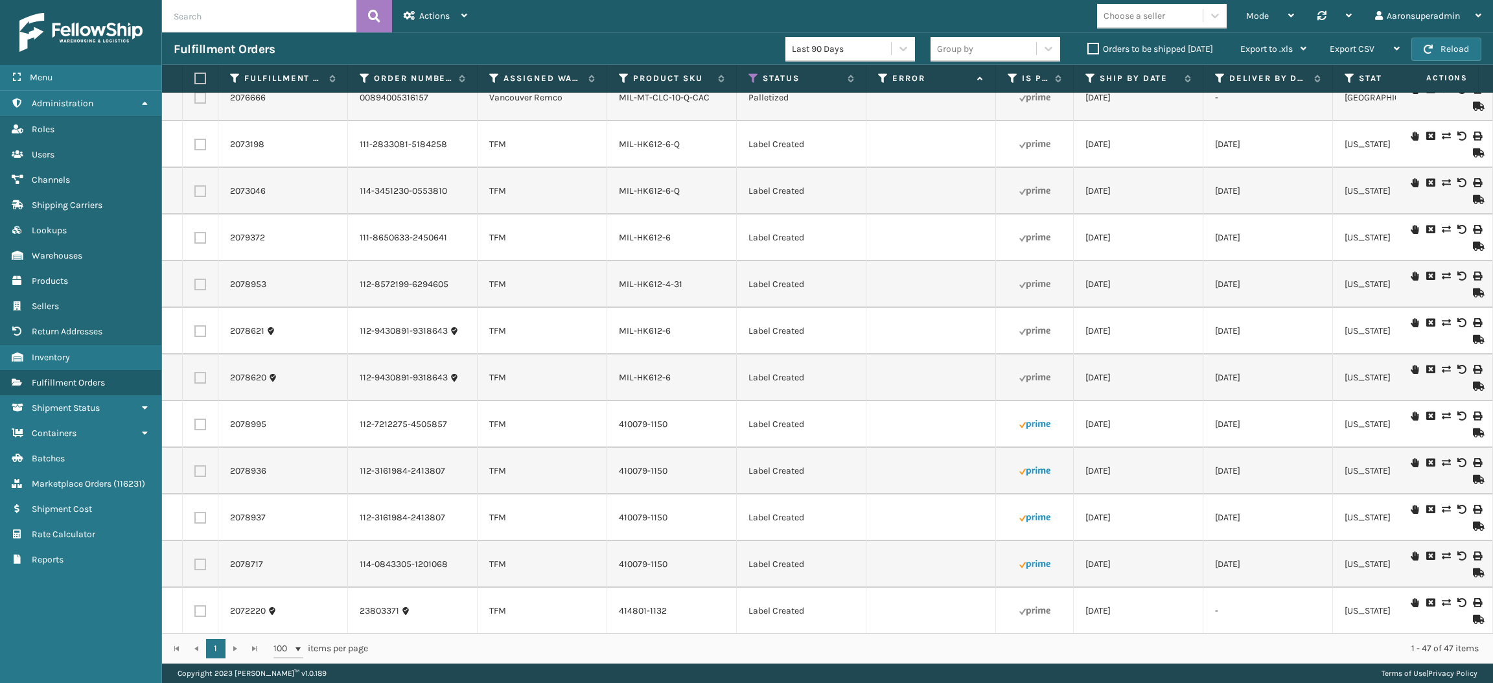
checkbox input "false"
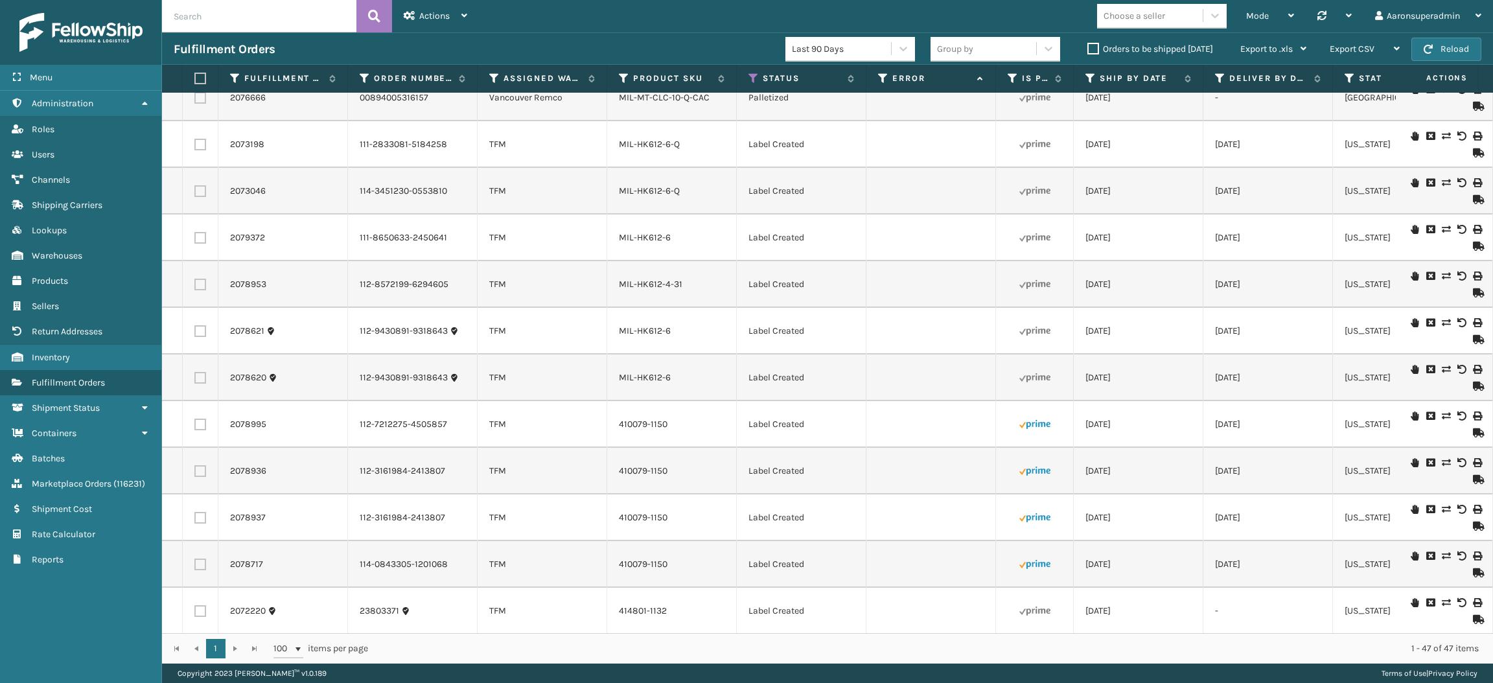
checkbox input "false"
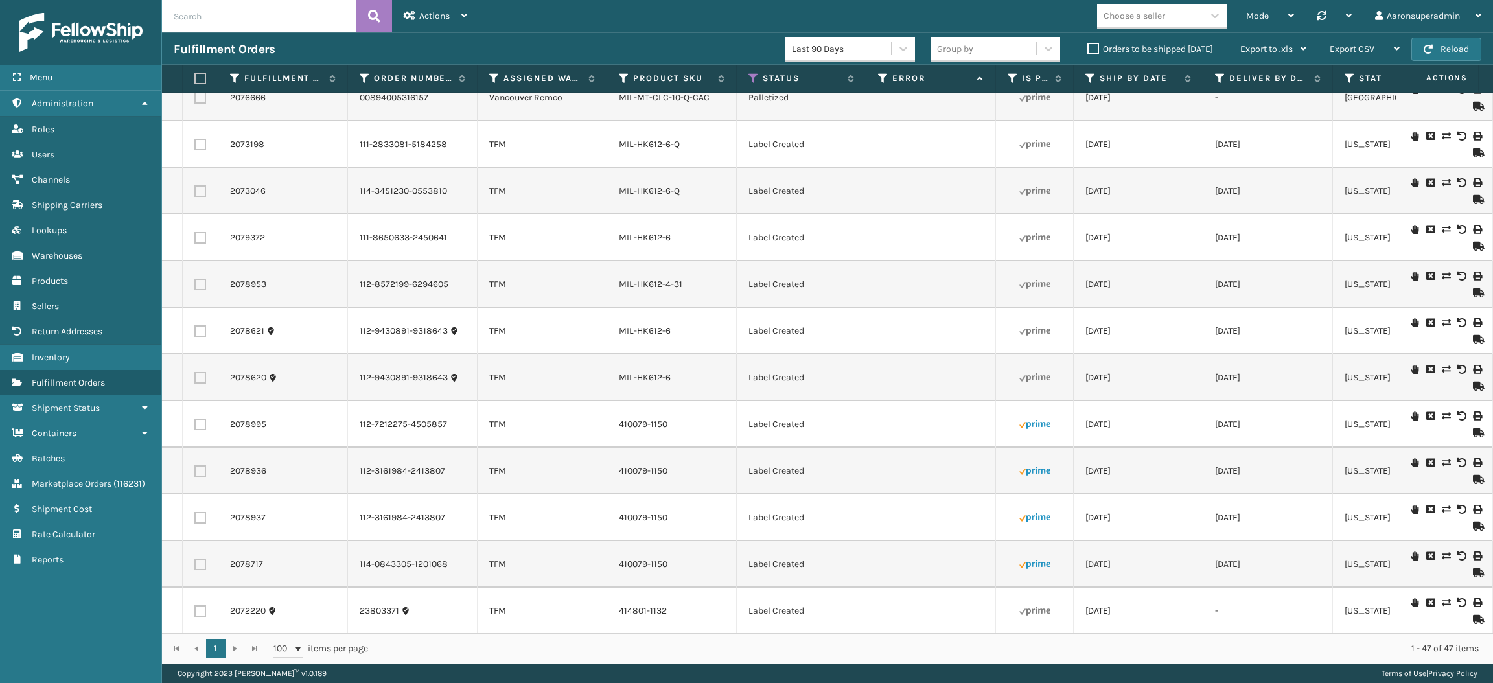
checkbox input "false"
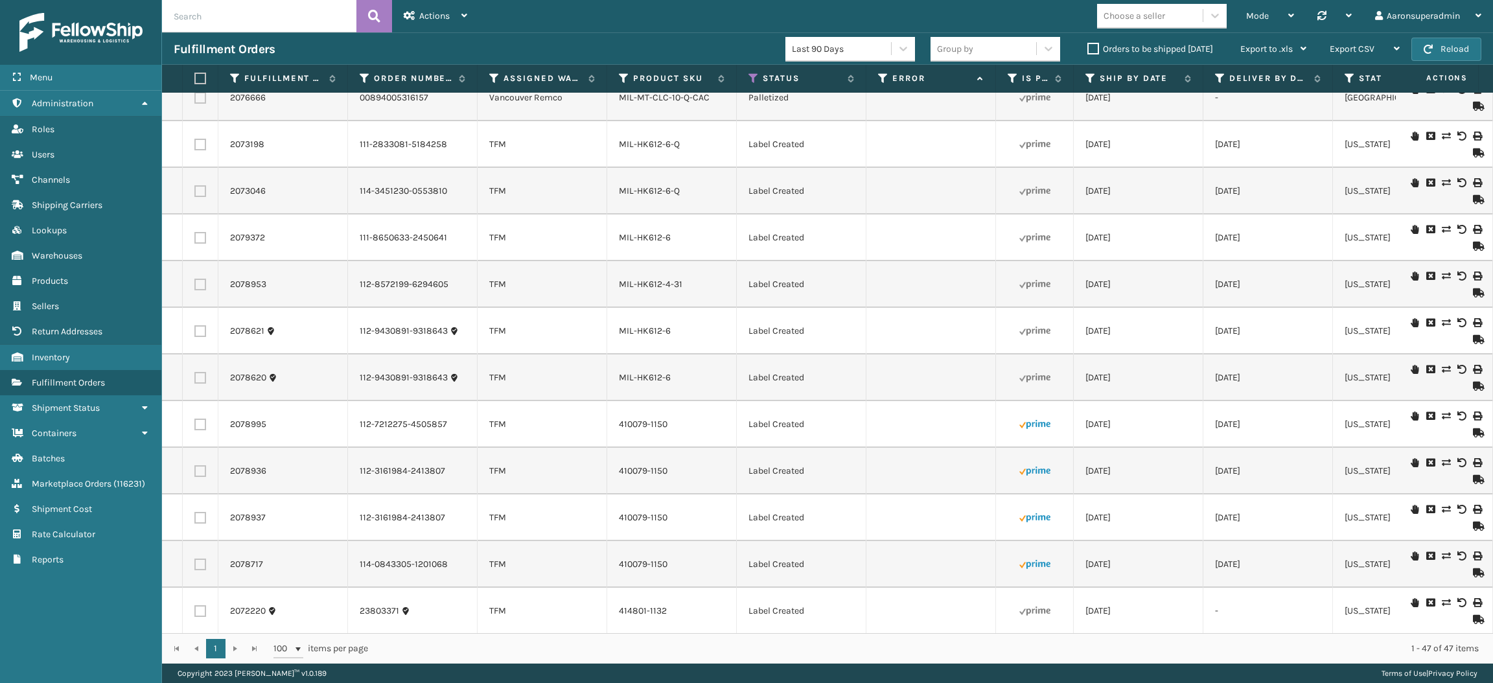
checkbox input "false"
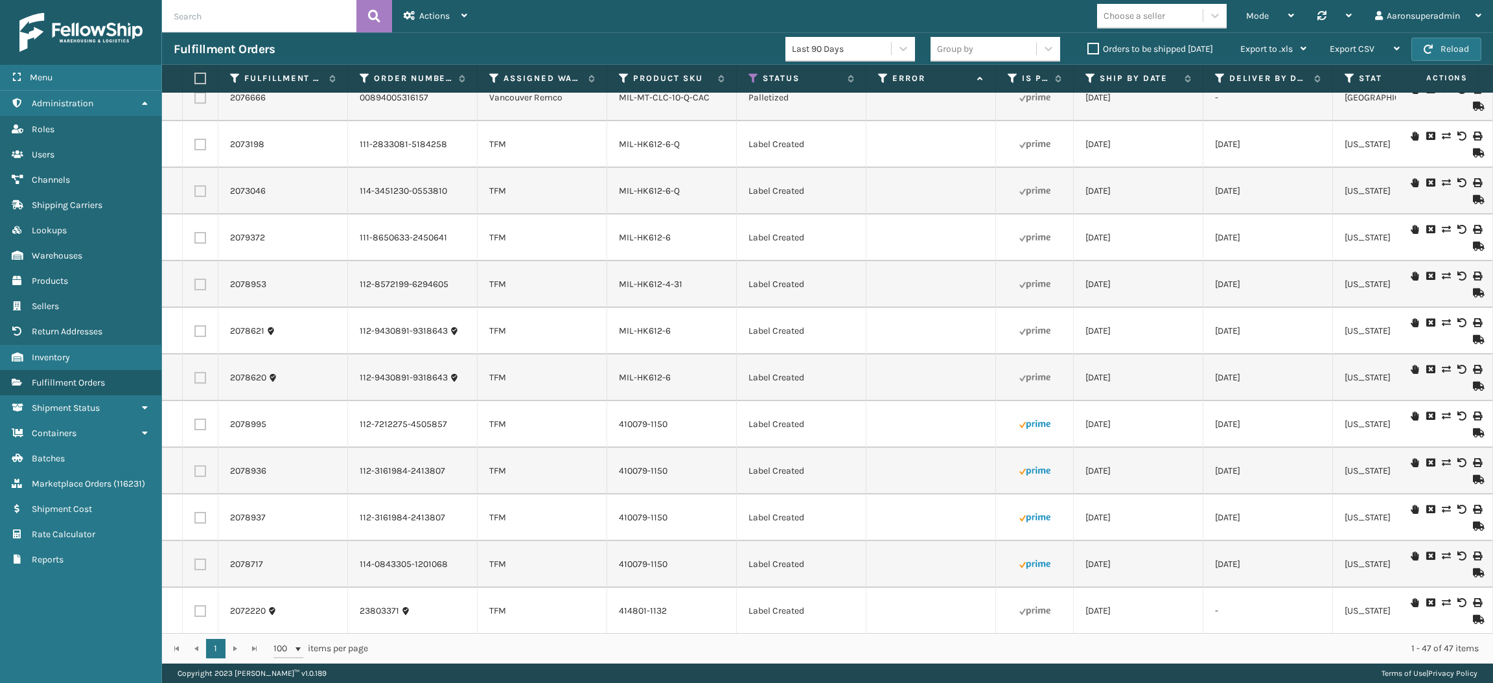
checkbox input "false"
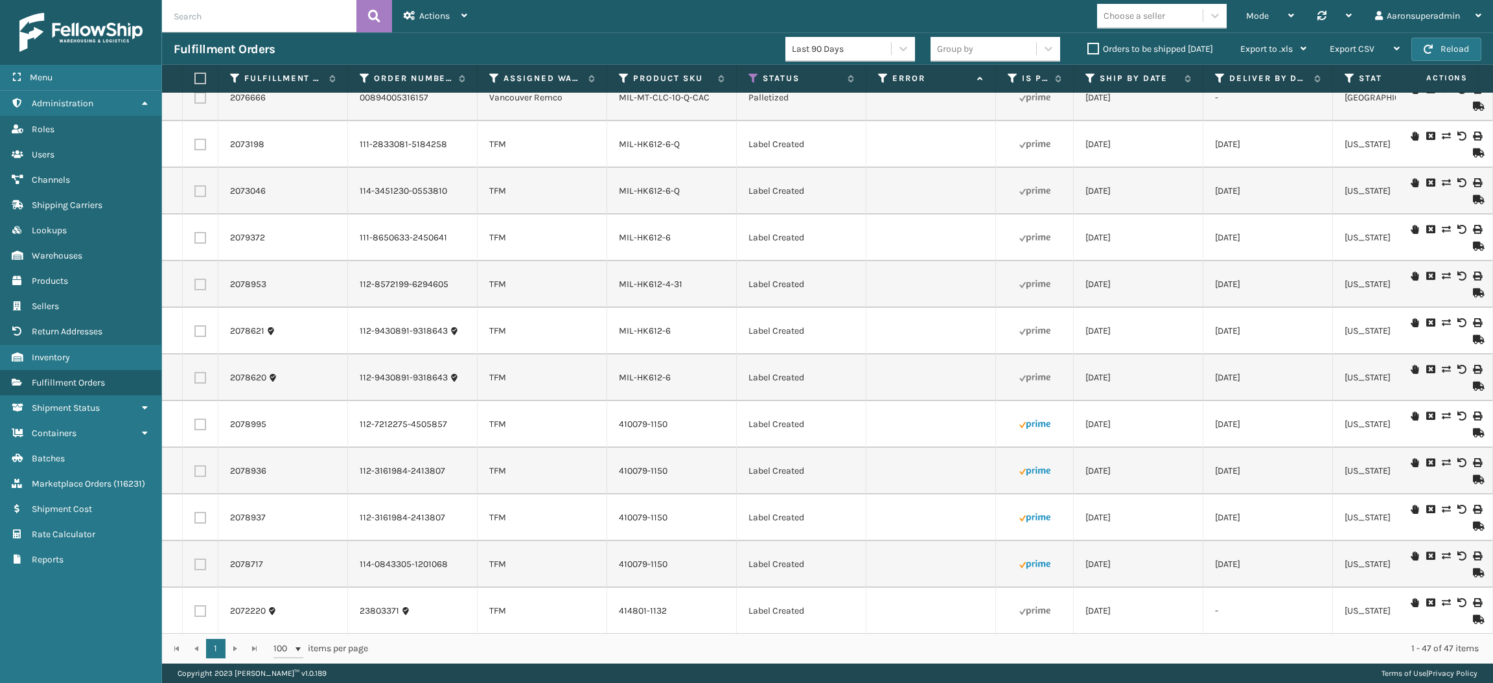
checkbox input "false"
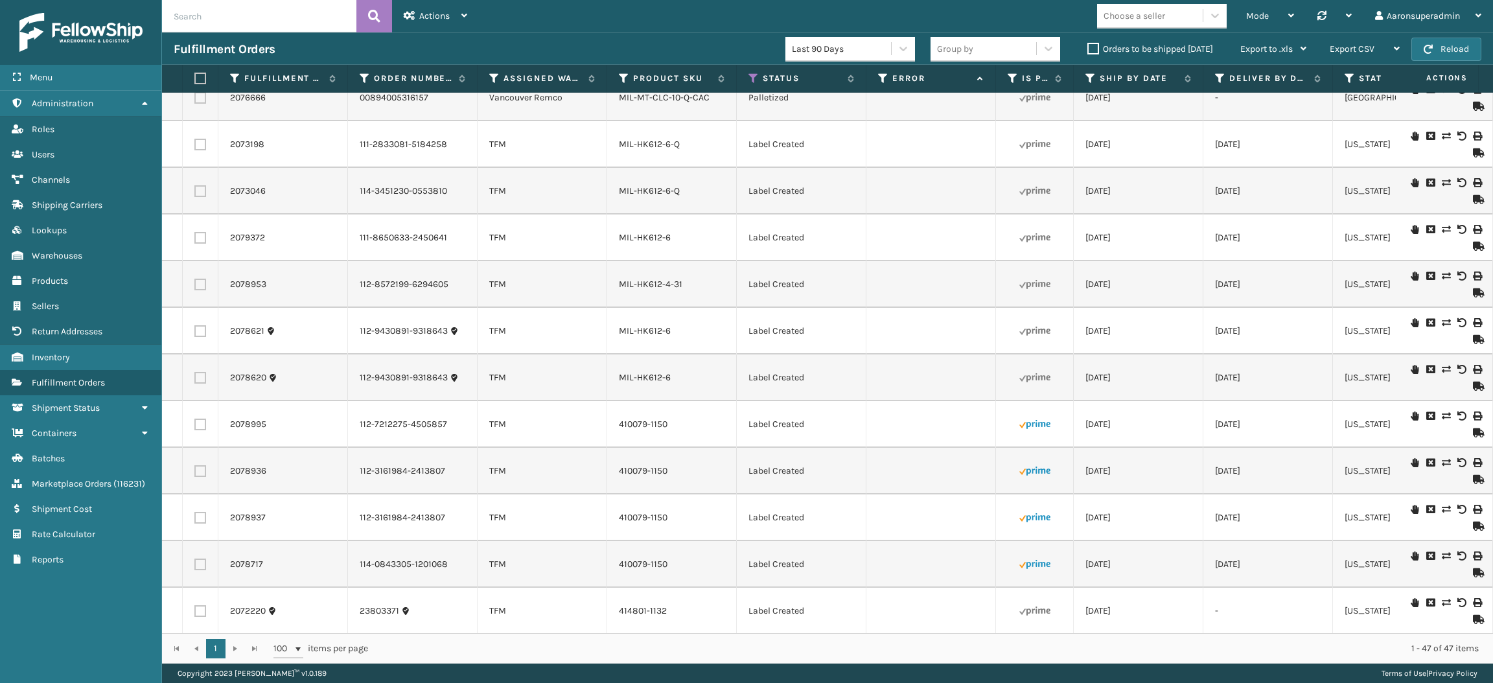
checkbox input "false"
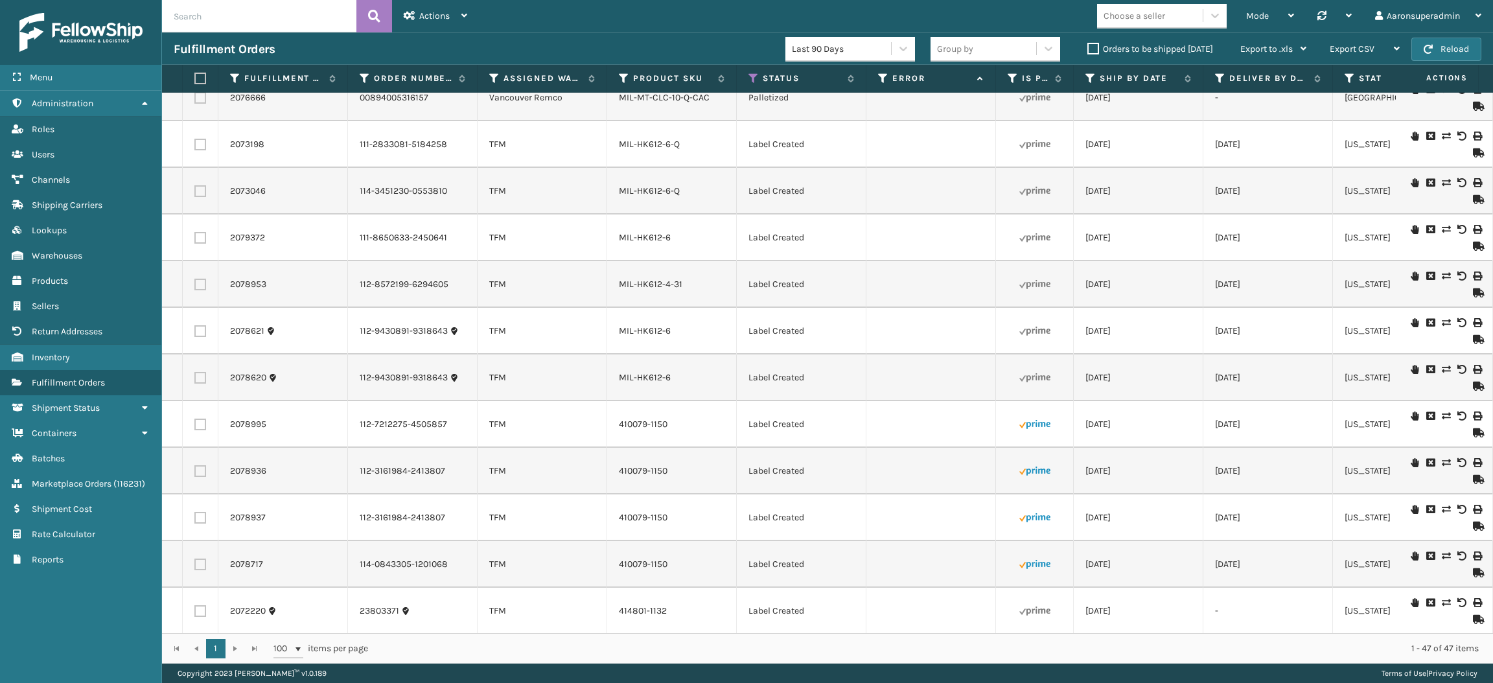
checkbox input "false"
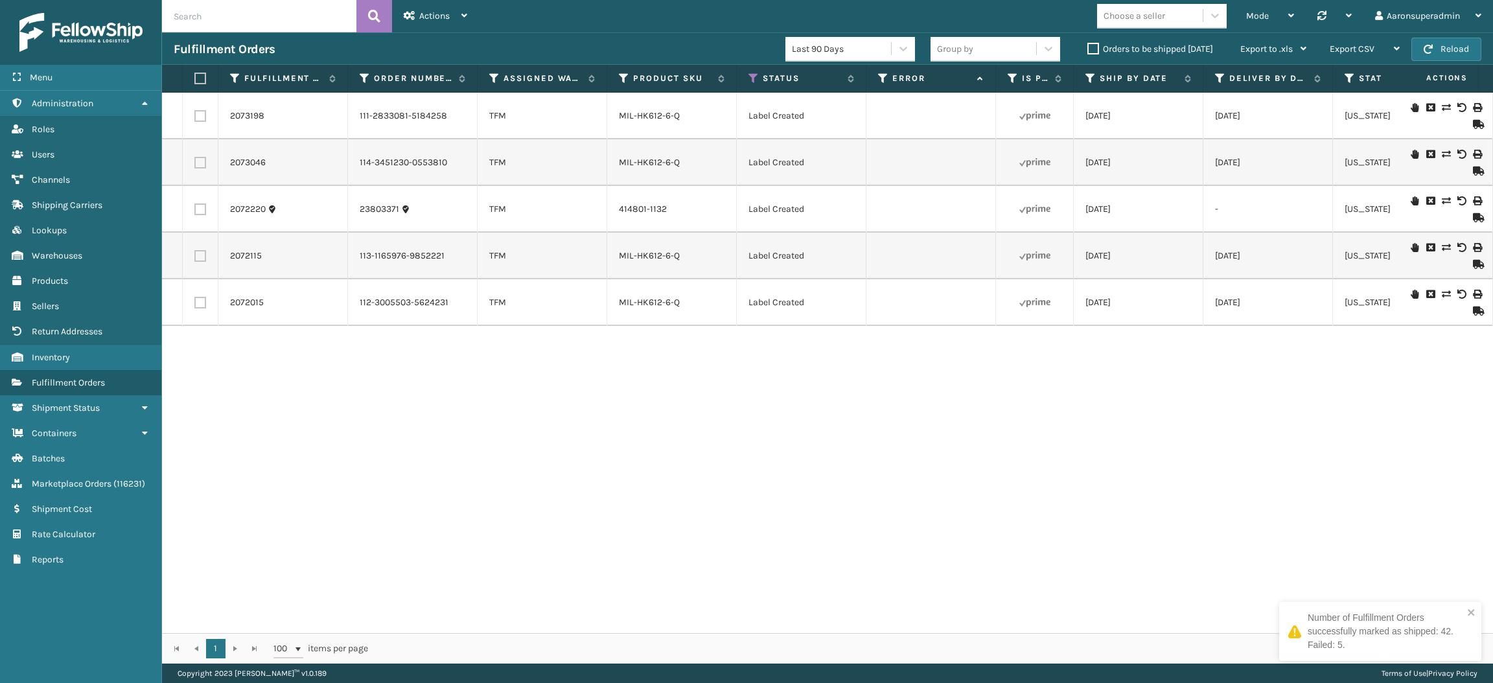
click at [1094, 48] on label "Orders to be shipped [DATE]" at bounding box center [1151, 48] width 126 height 11
click at [1088, 48] on input "Orders to be shipped [DATE]" at bounding box center [1088, 45] width 1 height 8
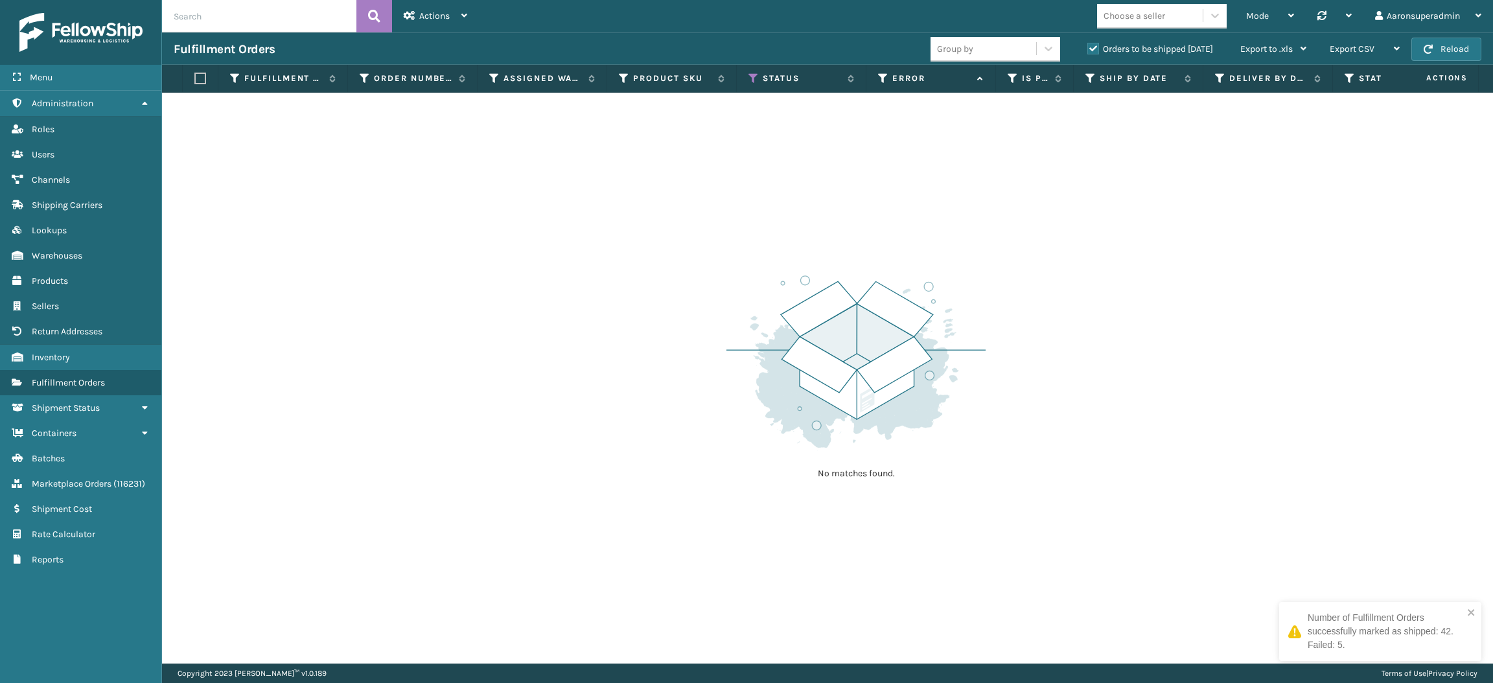
click at [309, 15] on input "text" at bounding box center [259, 16] width 194 height 32
type input "2075410"
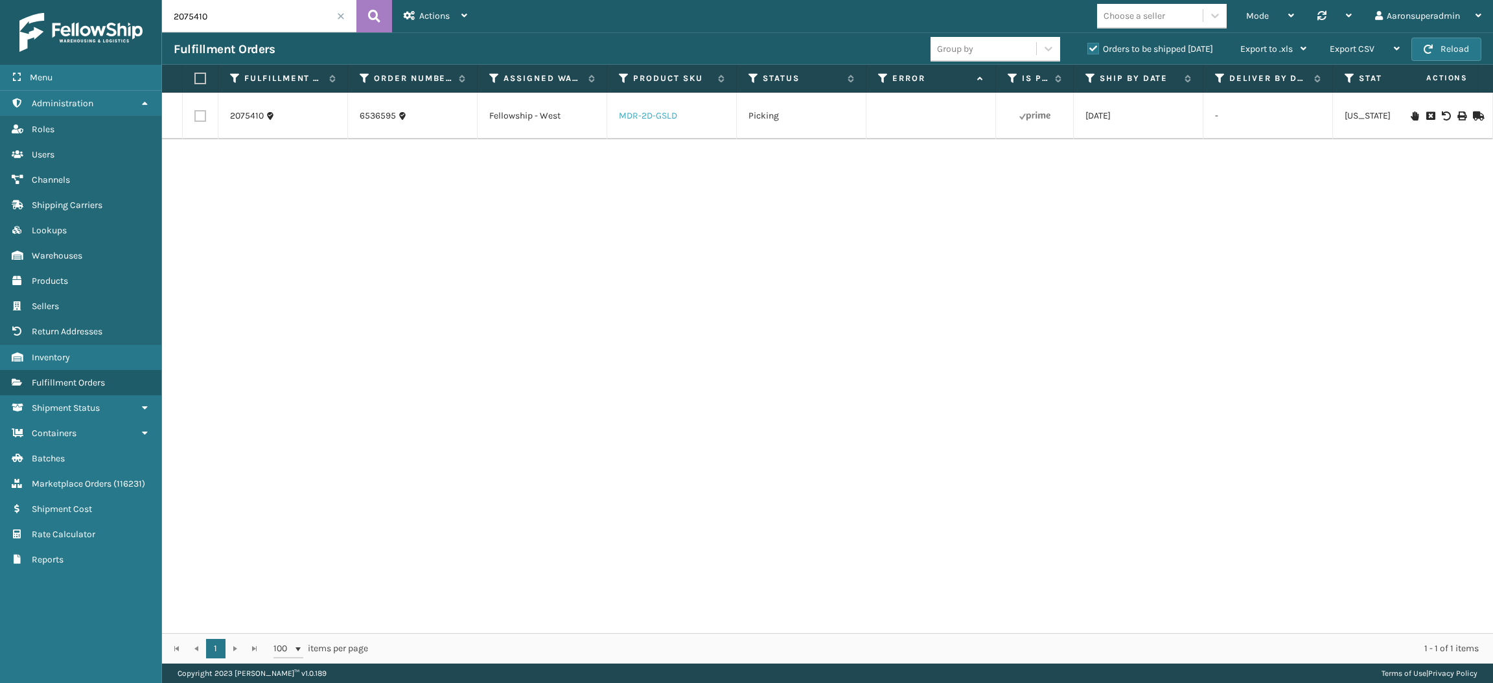
click at [672, 115] on link "MDR-2D-GSLD" at bounding box center [648, 115] width 58 height 11
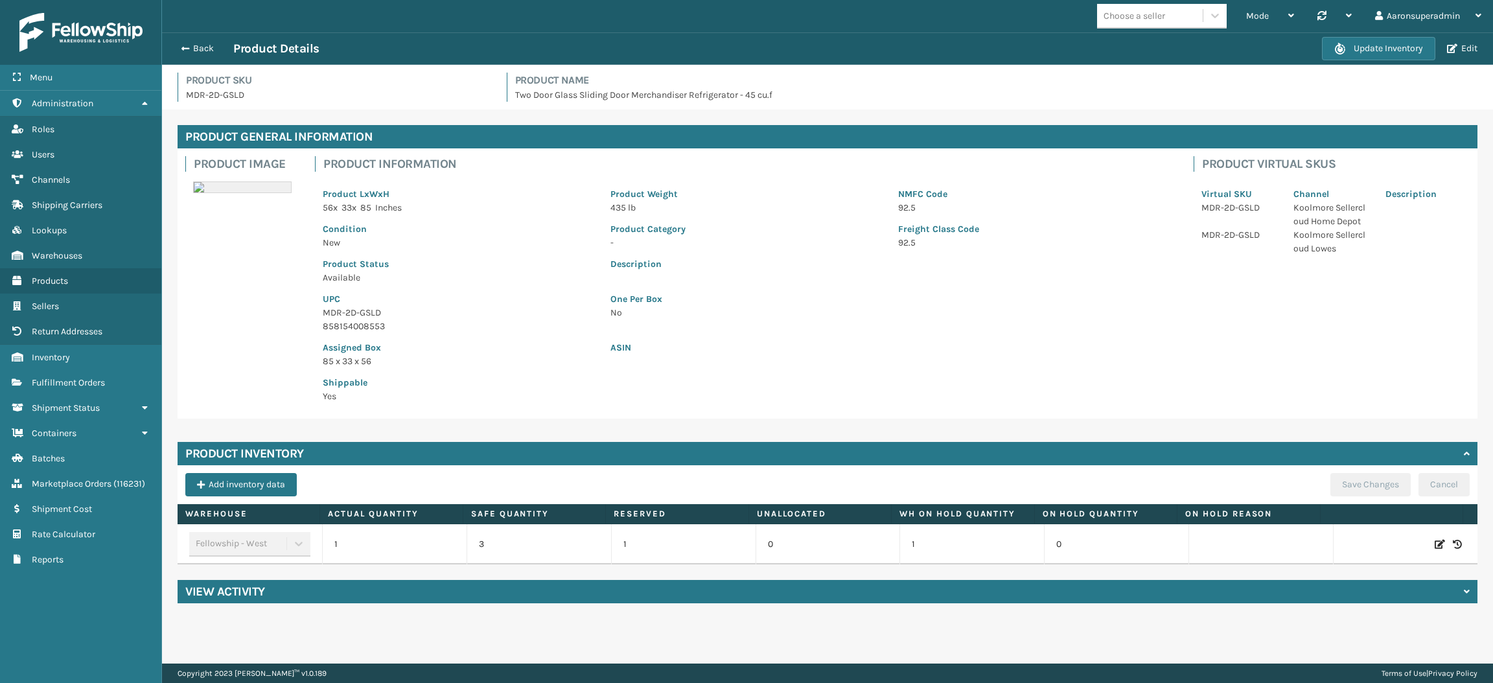
click at [1435, 550] on icon at bounding box center [1440, 544] width 10 height 13
click at [412, 557] on td "1" at bounding box center [394, 544] width 145 height 40
click at [406, 543] on input "1" at bounding box center [395, 544] width 86 height 23
type input "10"
click at [1350, 546] on button "ADD" at bounding box center [1358, 545] width 32 height 16
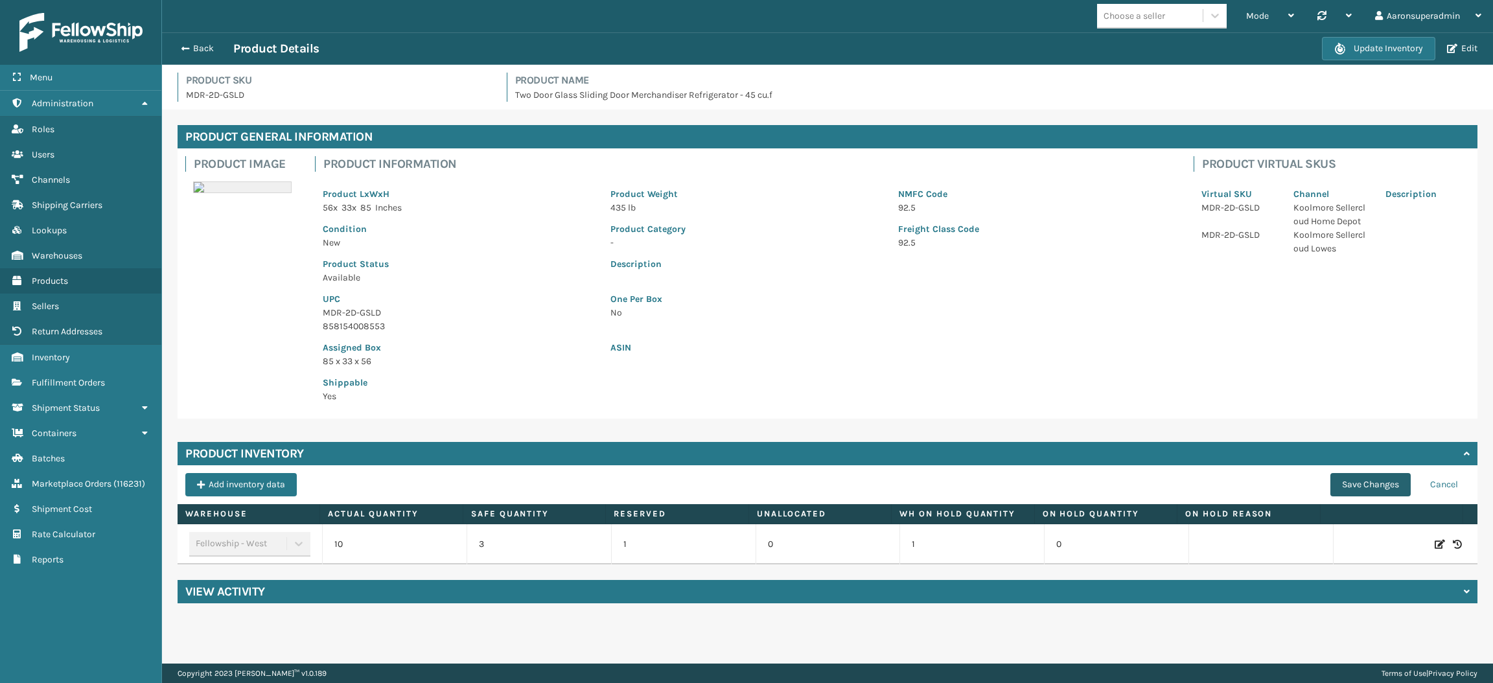
click at [1364, 476] on button "Save Changes" at bounding box center [1371, 484] width 80 height 23
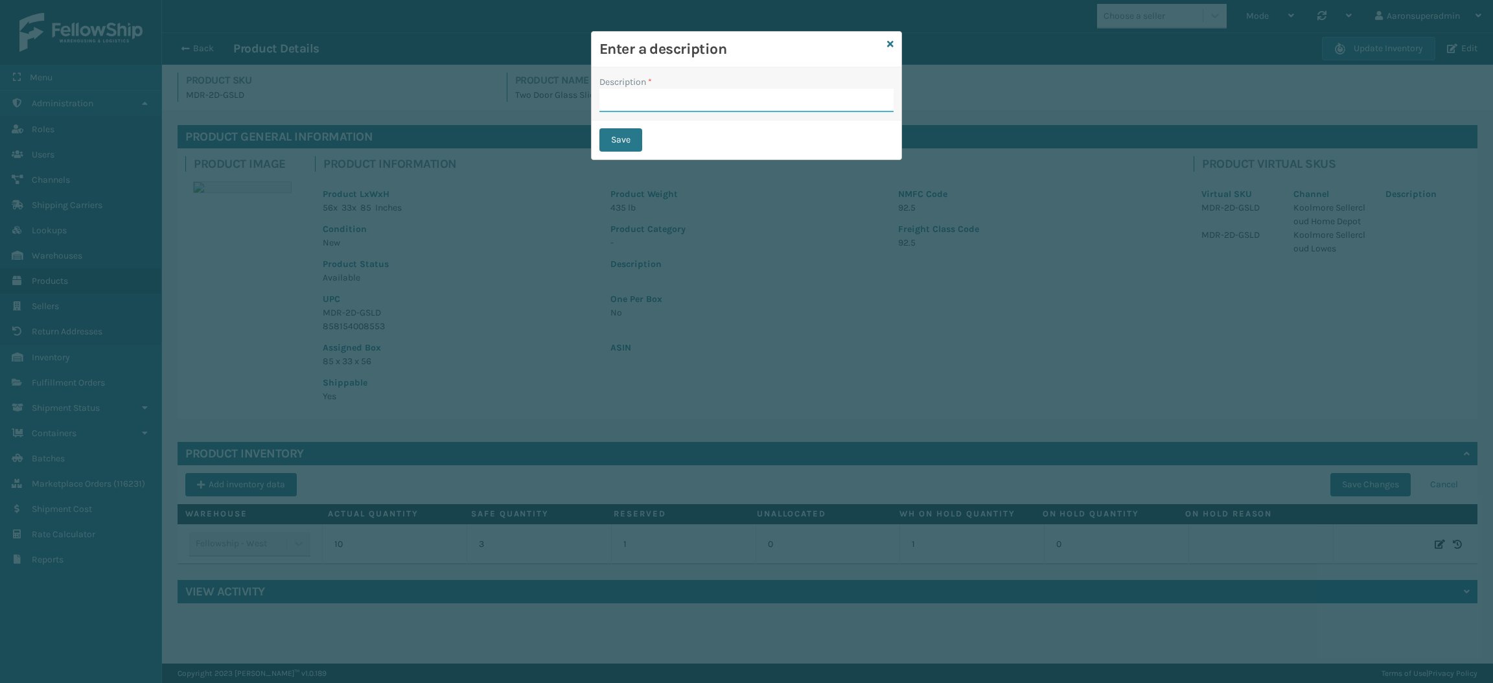
click at [627, 93] on input "Description *" at bounding box center [747, 100] width 294 height 23
type input "safety reduced"
click at [633, 130] on button "Save" at bounding box center [621, 139] width 43 height 23
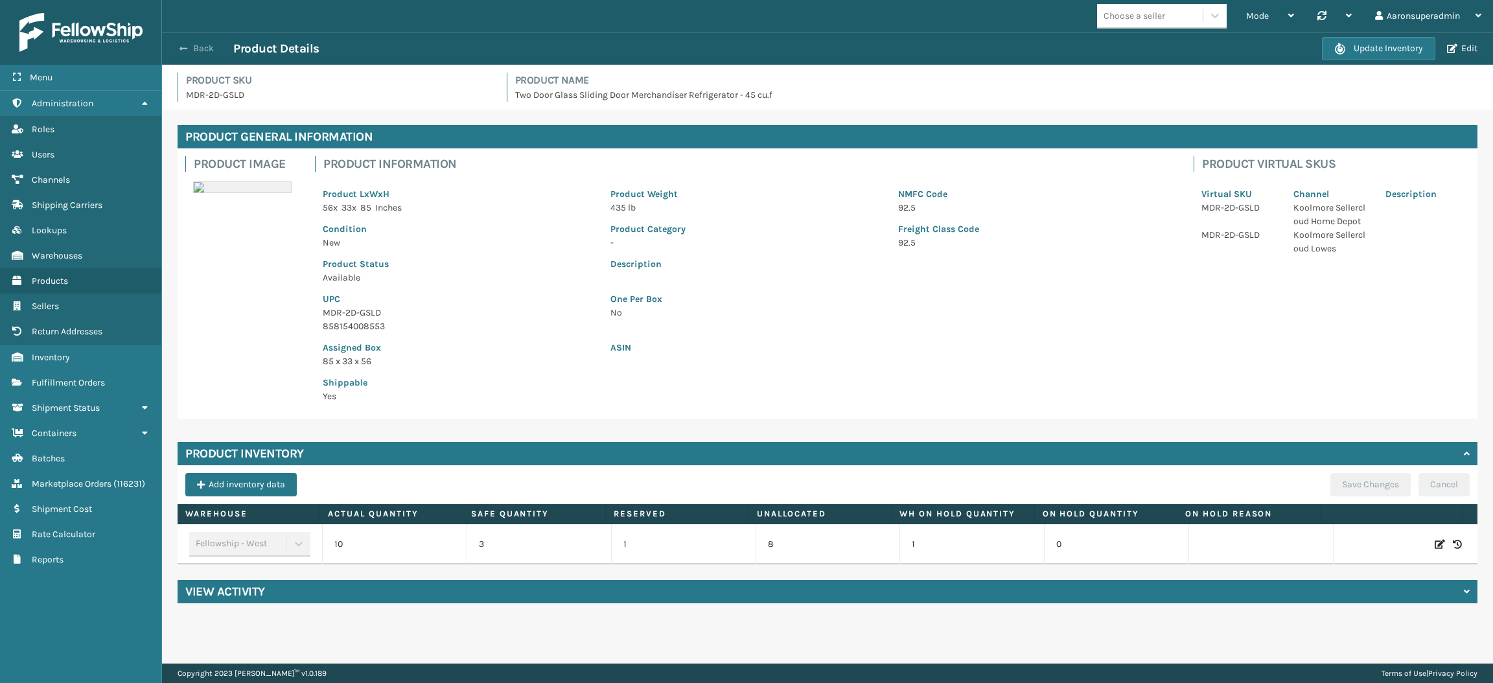
click at [196, 53] on button "Back" at bounding box center [204, 49] width 60 height 12
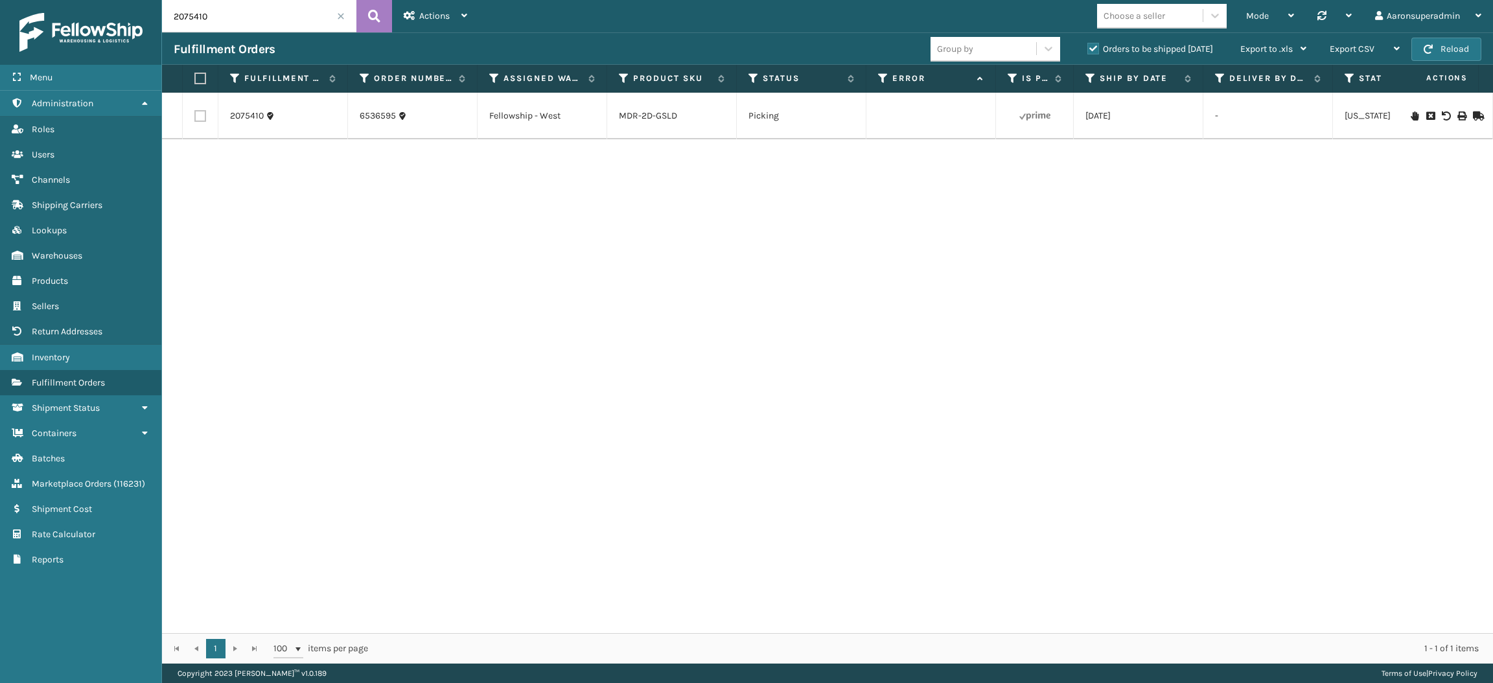
click at [1473, 116] on icon at bounding box center [1477, 115] width 8 height 9
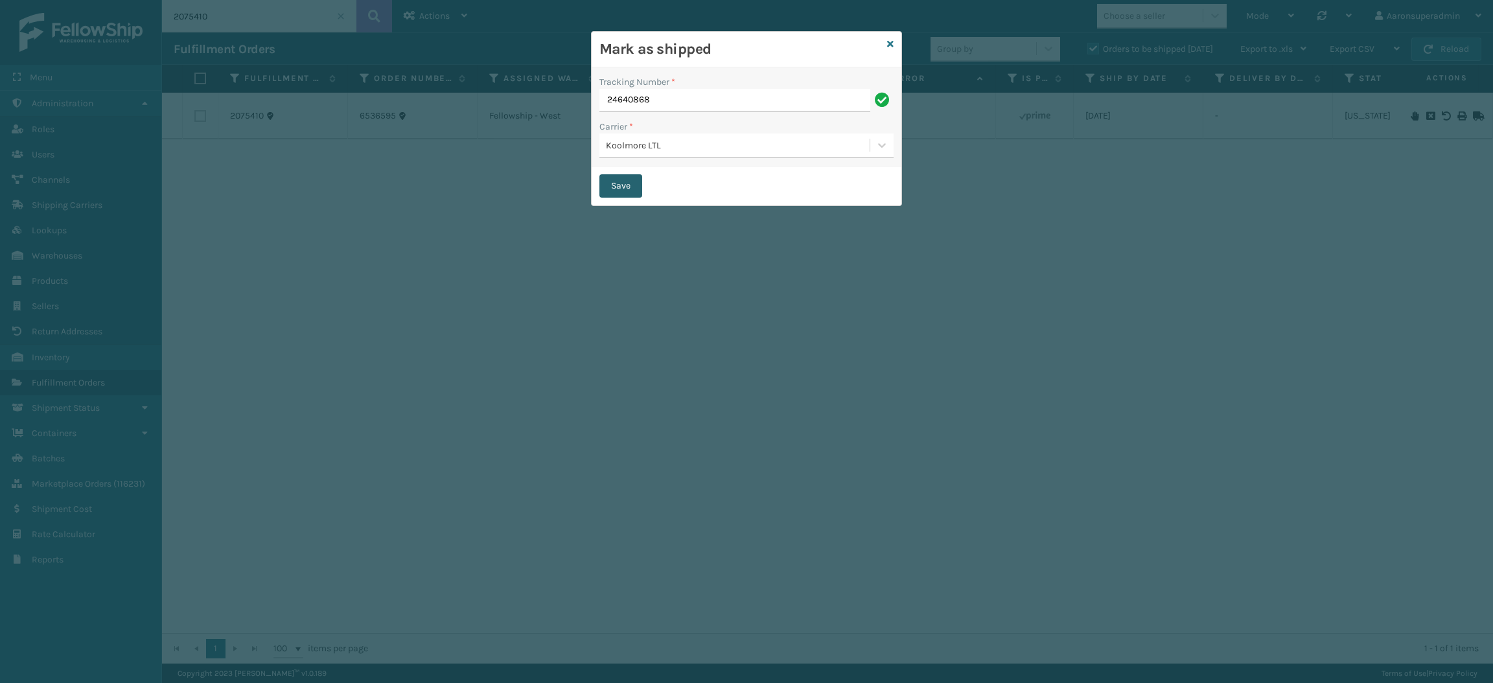
click at [624, 189] on button "Save" at bounding box center [621, 185] width 43 height 23
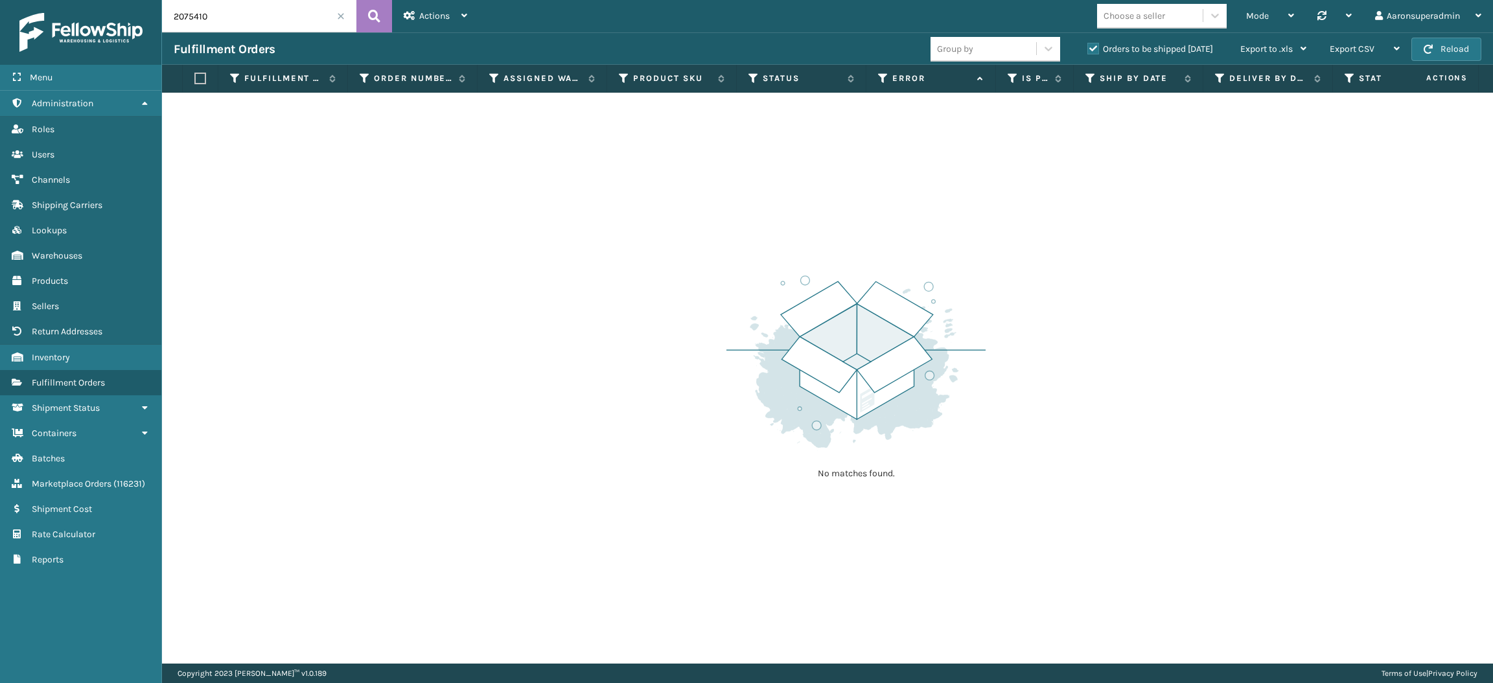
click at [808, 89] on th "Status" at bounding box center [802, 79] width 130 height 28
click at [1115, 51] on label "Orders to be shipped [DATE]" at bounding box center [1151, 48] width 126 height 11
click at [1088, 50] on input "Orders to be shipped [DATE]" at bounding box center [1088, 45] width 1 height 8
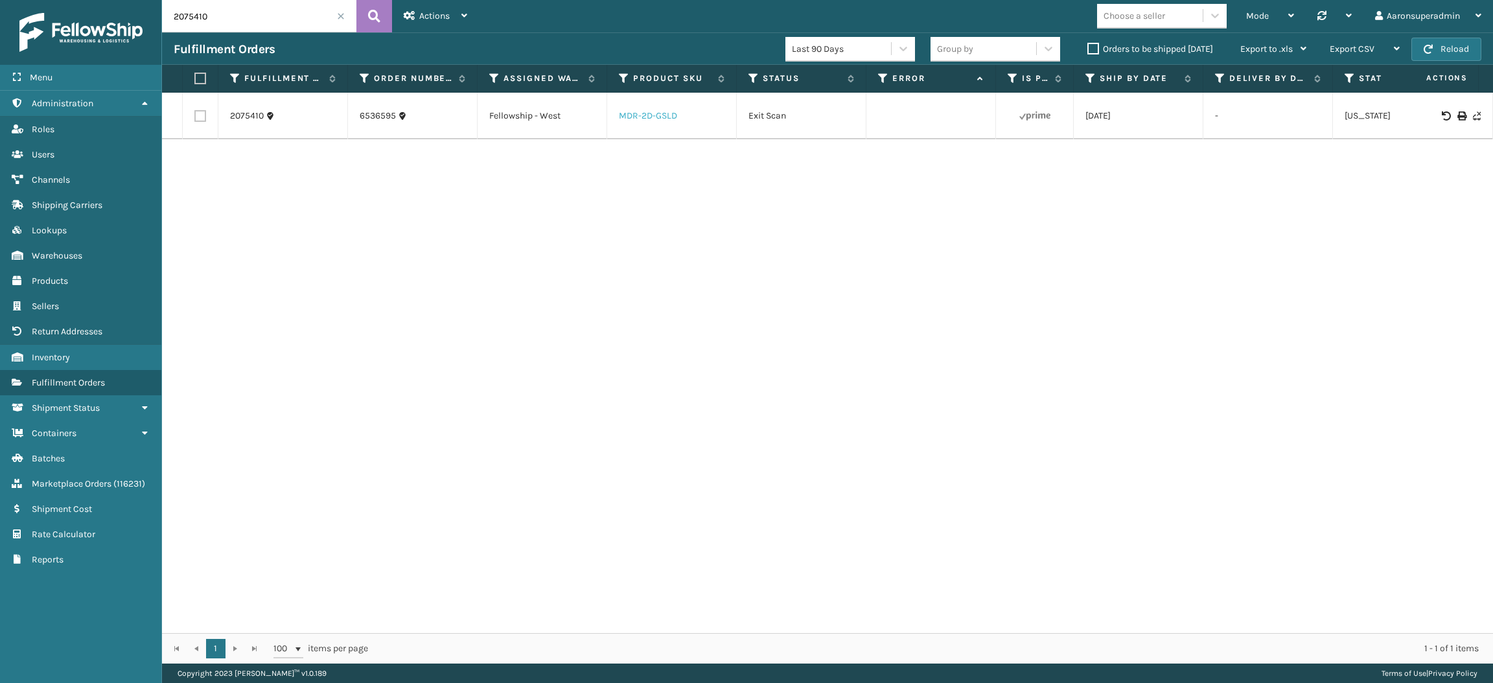
click at [658, 121] on link "MDR-2D-GSLD" at bounding box center [648, 115] width 58 height 11
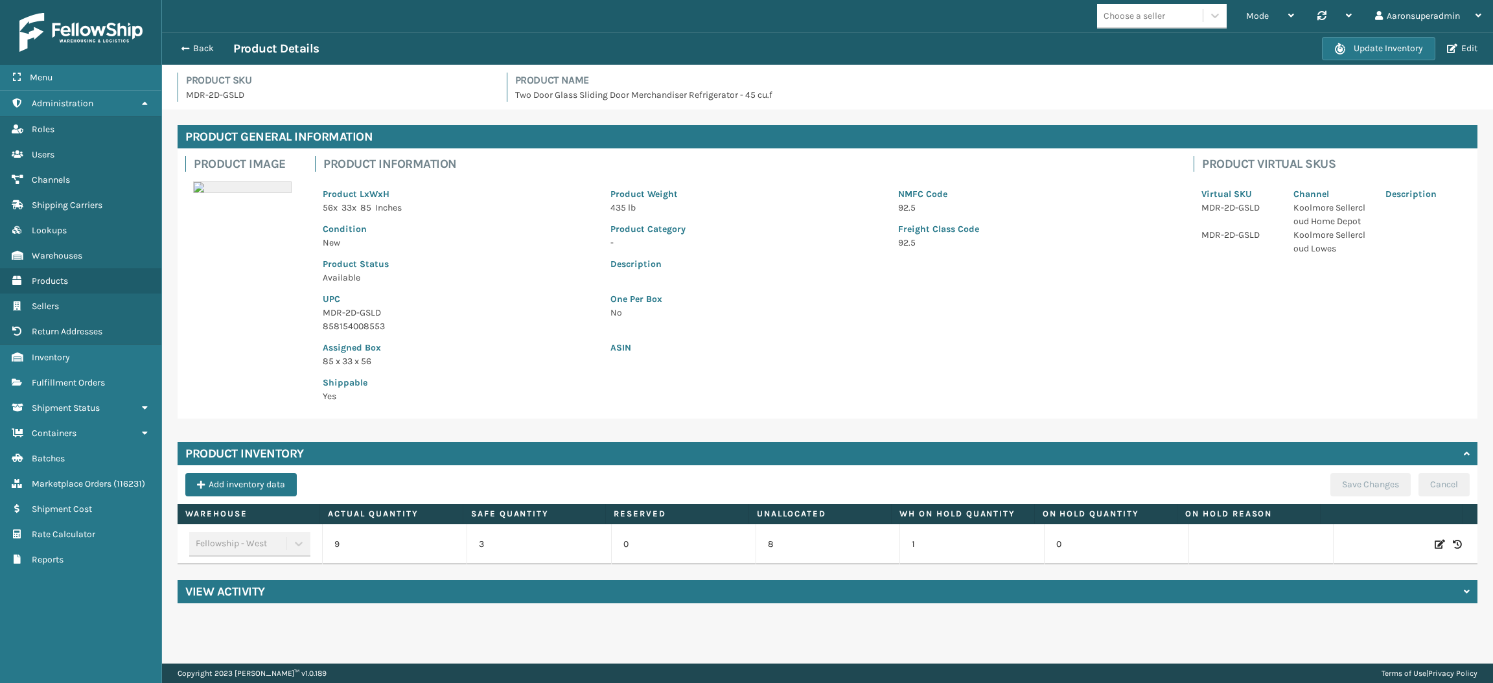
click at [1435, 546] on icon at bounding box center [1440, 544] width 10 height 13
click at [390, 538] on input "9" at bounding box center [395, 544] width 86 height 23
type input "0"
click at [1343, 539] on button "ADD" at bounding box center [1358, 545] width 32 height 16
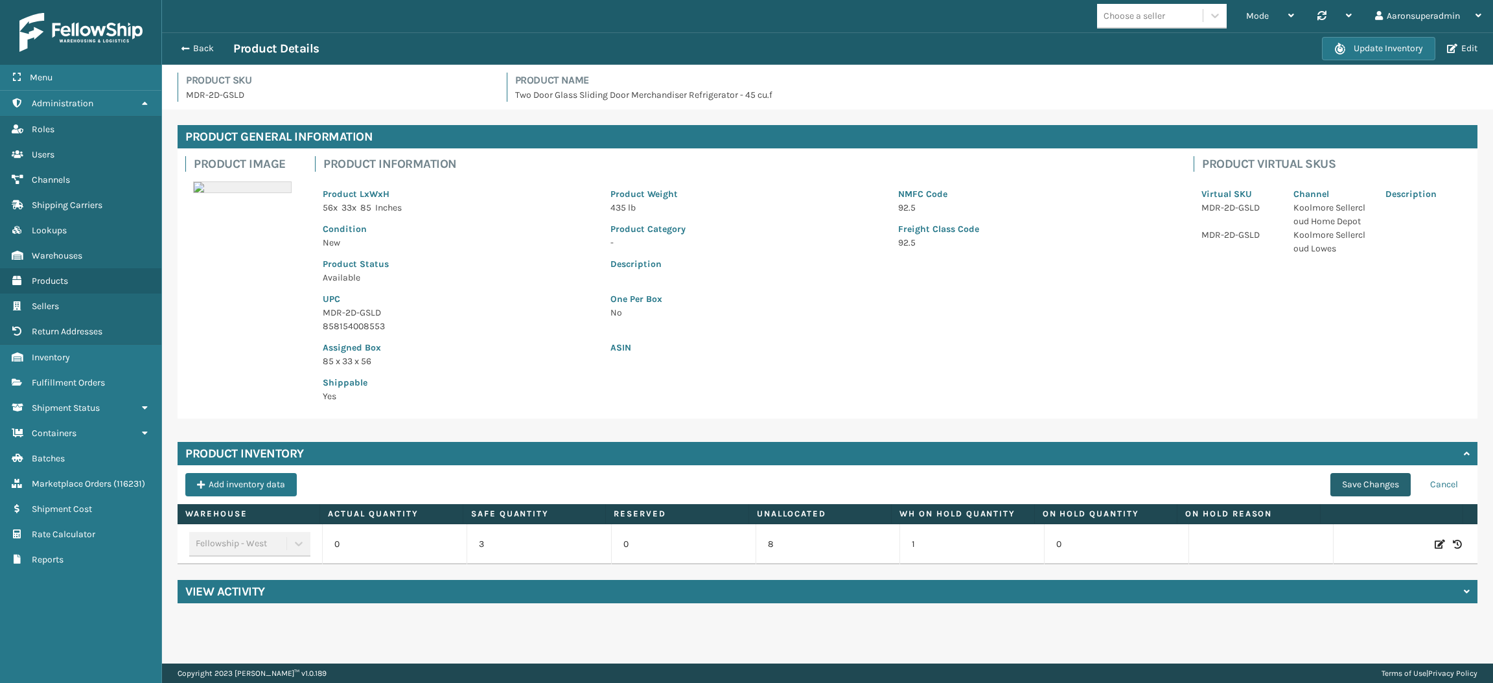
click at [1351, 494] on button "Save Changes" at bounding box center [1371, 484] width 80 height 23
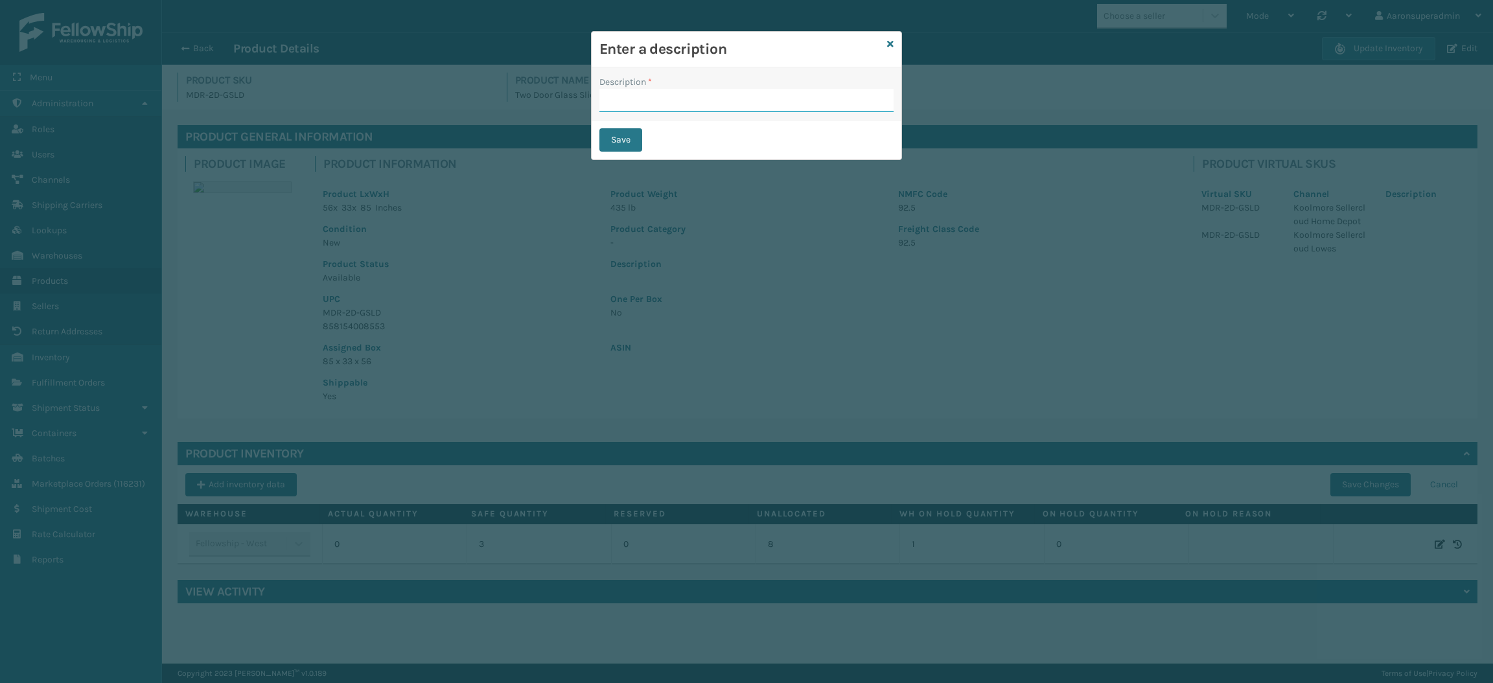
click at [746, 100] on input "Description *" at bounding box center [747, 100] width 294 height 23
type input "safety reduced"
click at [629, 143] on button "Save" at bounding box center [621, 139] width 43 height 23
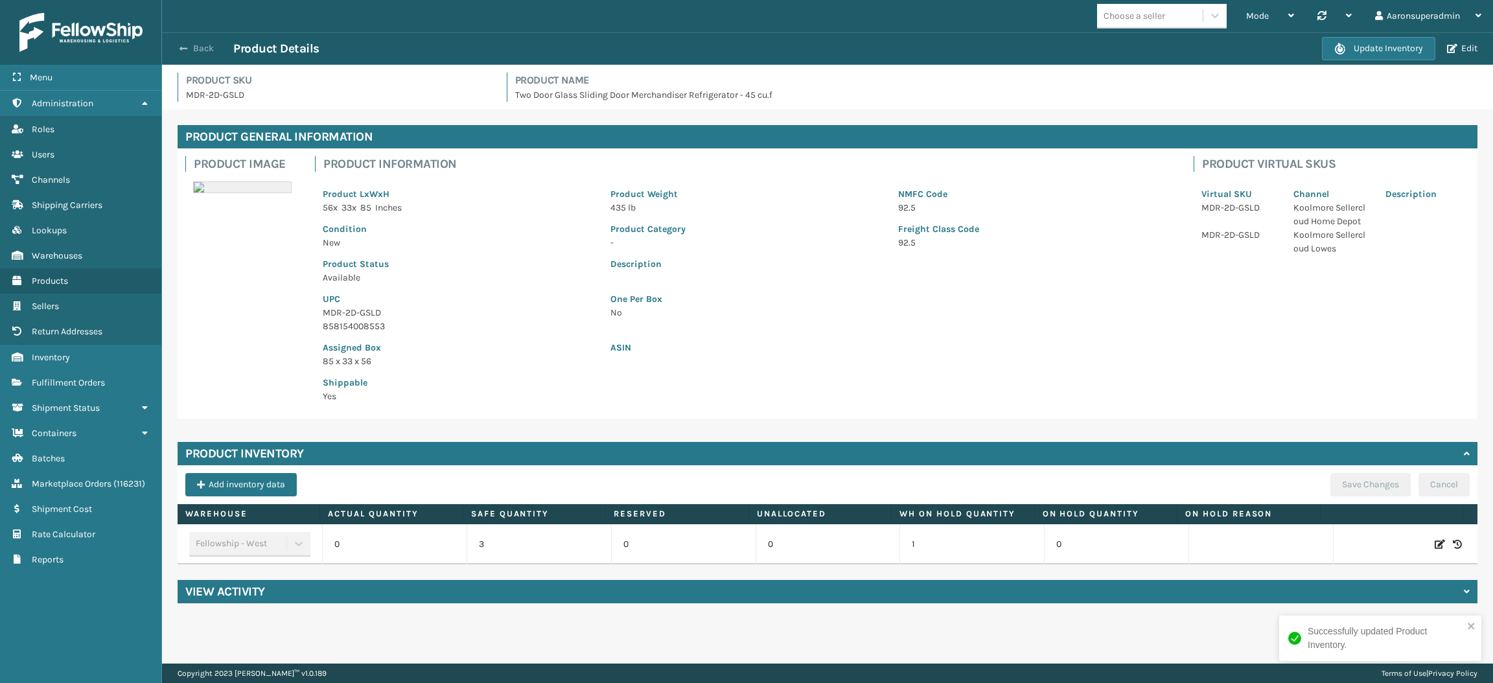
click at [196, 51] on button "Back" at bounding box center [204, 49] width 60 height 12
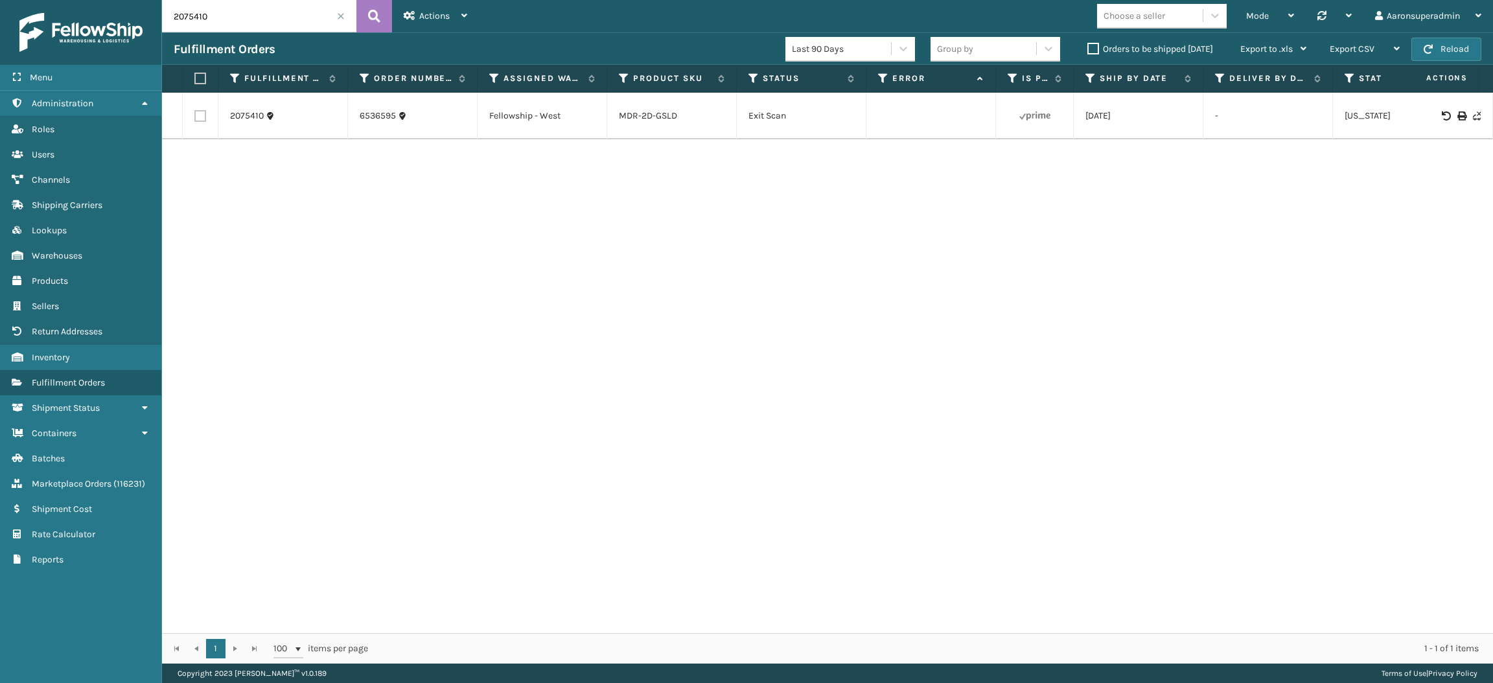
click at [1095, 47] on label "Orders to be shipped [DATE]" at bounding box center [1151, 48] width 126 height 11
click at [1088, 47] on input "Orders to be shipped [DATE]" at bounding box center [1088, 45] width 1 height 8
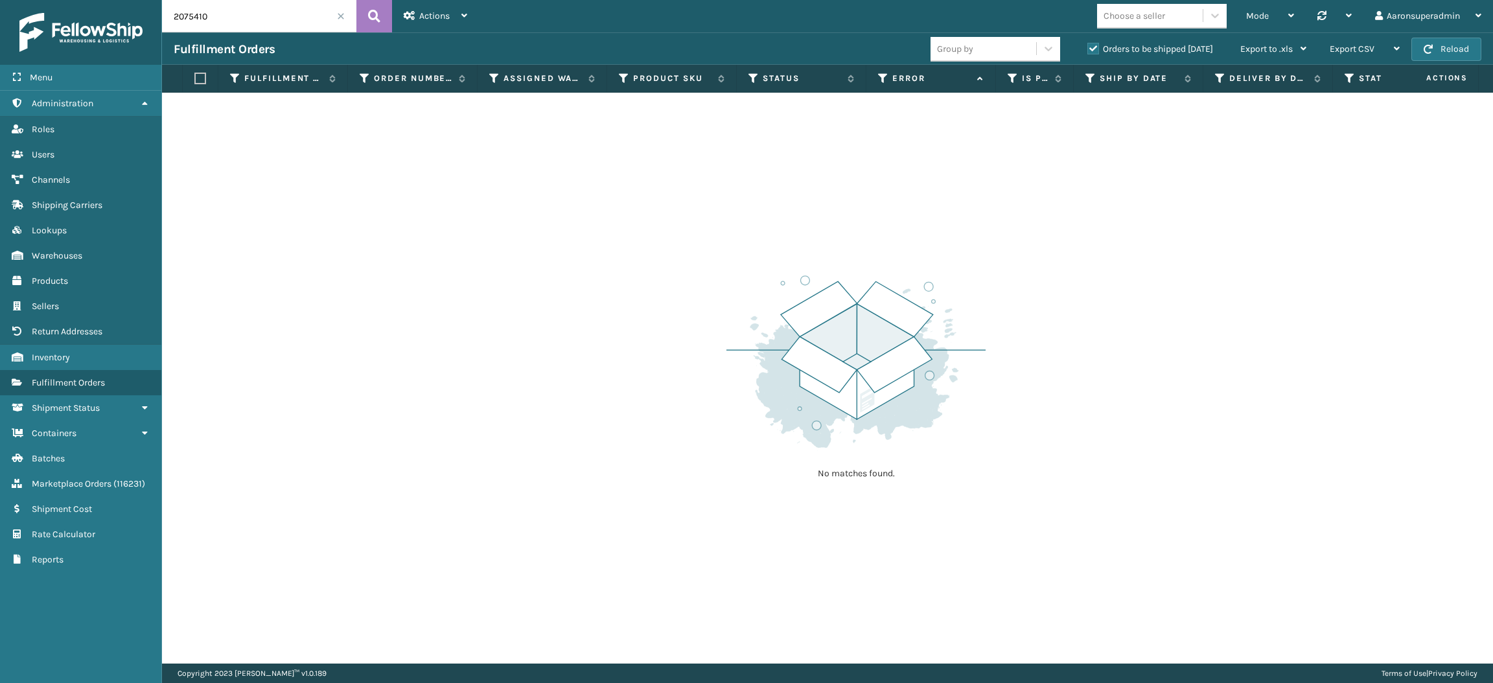
click at [337, 17] on span at bounding box center [341, 16] width 8 height 8
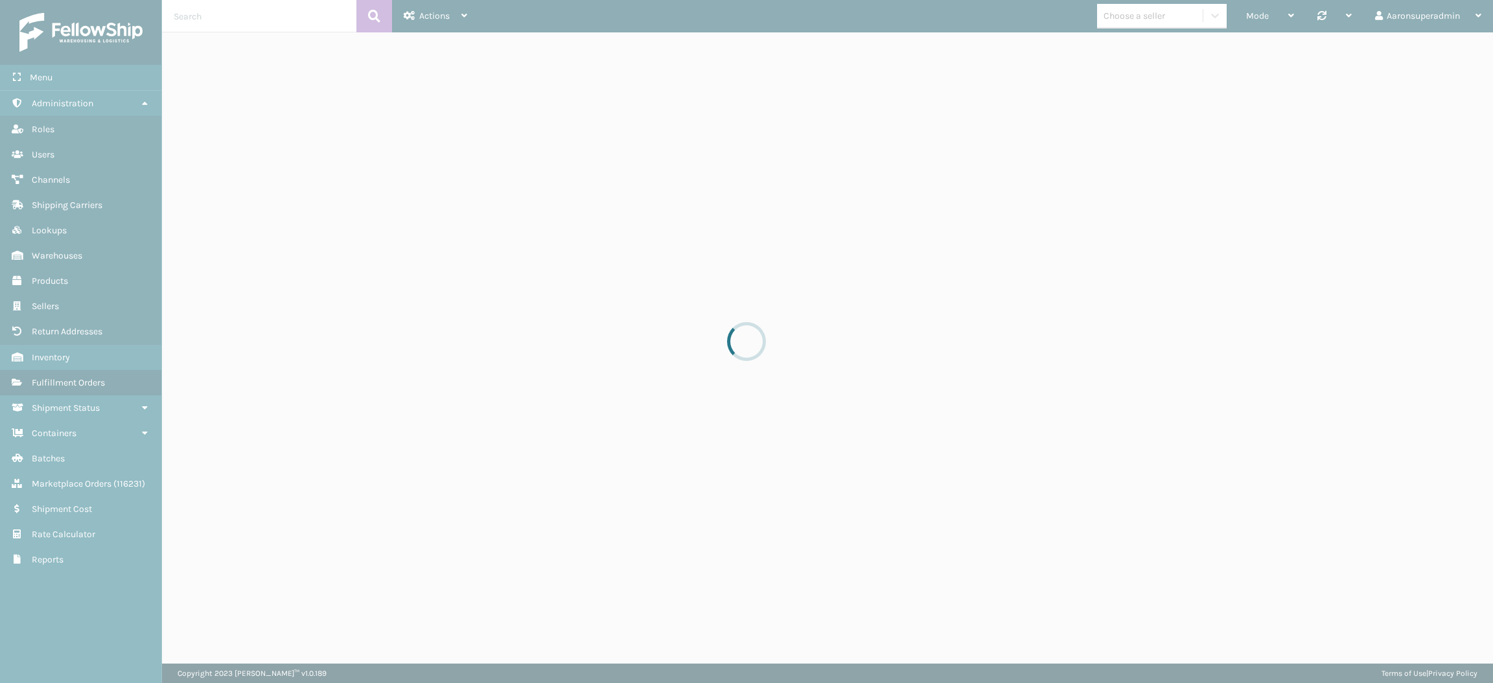
click at [337, 17] on div at bounding box center [746, 341] width 1493 height 683
